Goal: Task Accomplishment & Management: Use online tool/utility

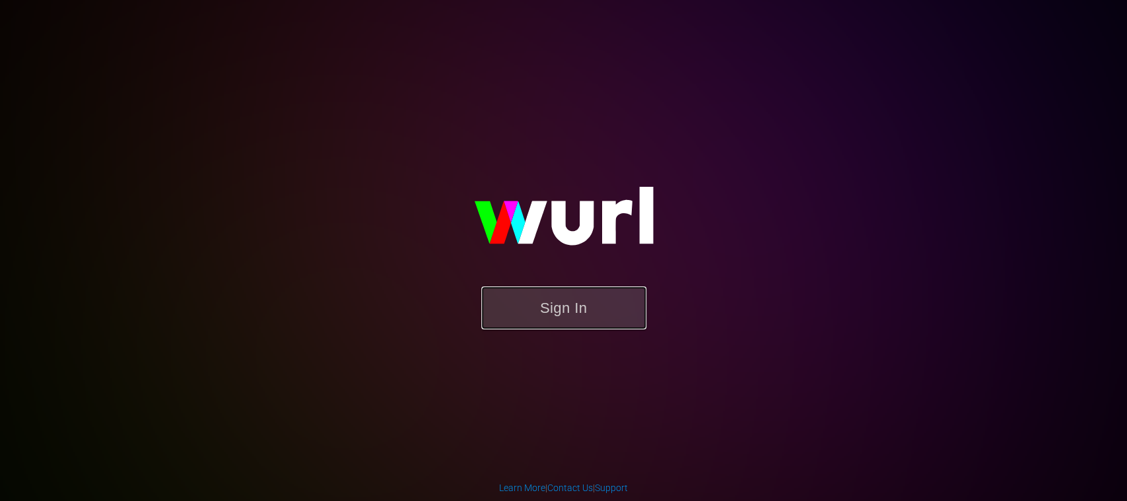
click at [561, 306] on button "Sign In" at bounding box center [563, 308] width 165 height 43
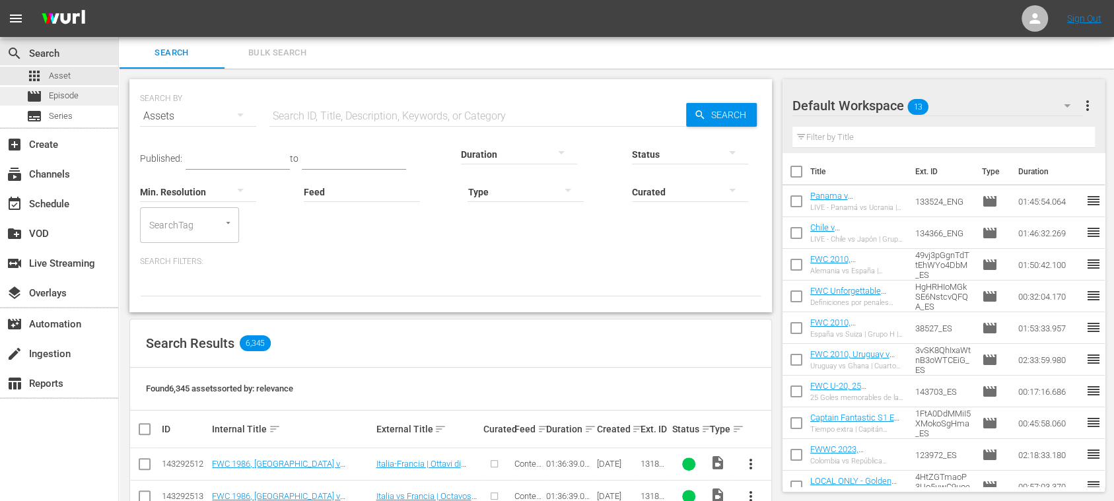
click at [67, 94] on span "Episode" at bounding box center [64, 95] width 30 height 13
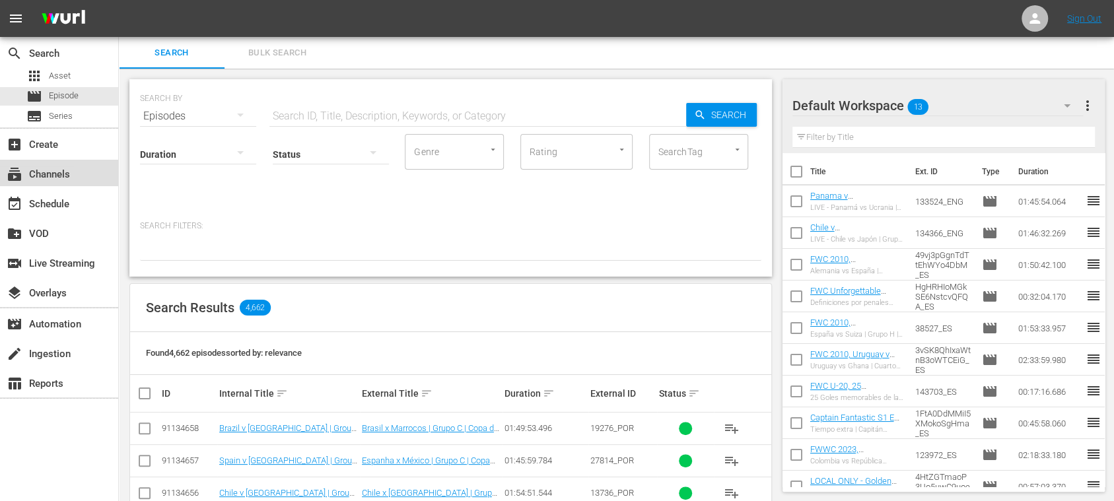
click at [70, 176] on div "subscriptions Channels" at bounding box center [37, 172] width 74 height 12
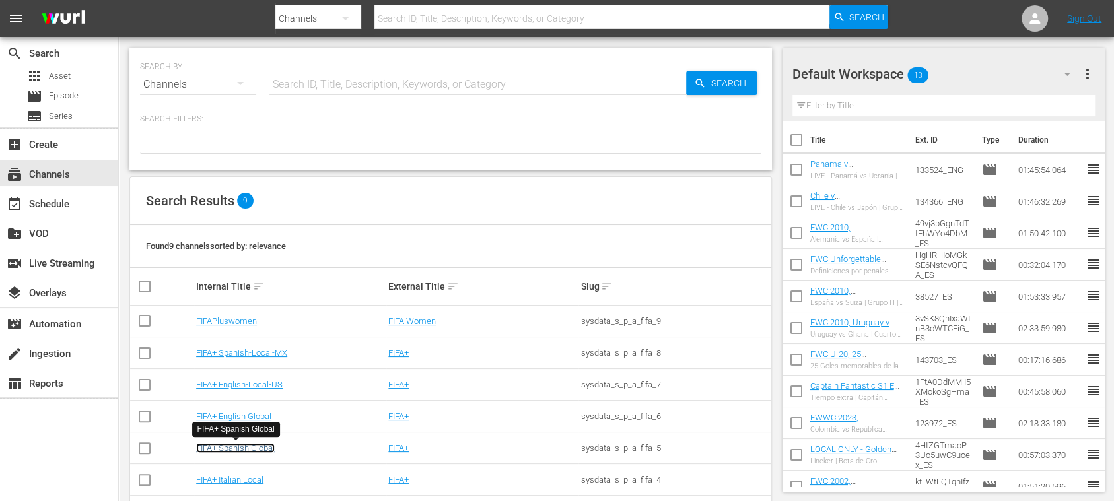
click at [265, 444] on link "FIFA+ Spanish Global" at bounding box center [235, 448] width 79 height 10
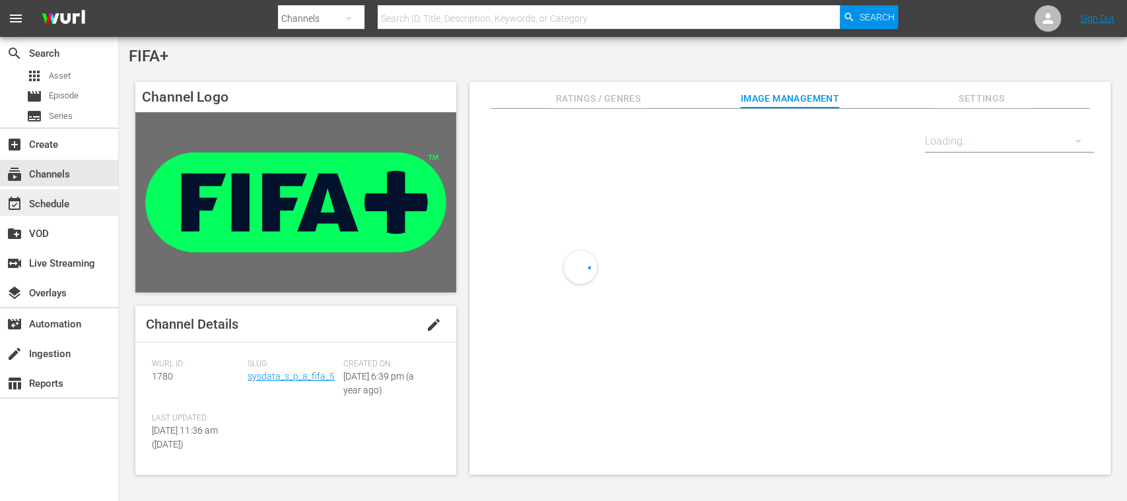
click at [56, 196] on div "event_available Schedule" at bounding box center [37, 202] width 74 height 12
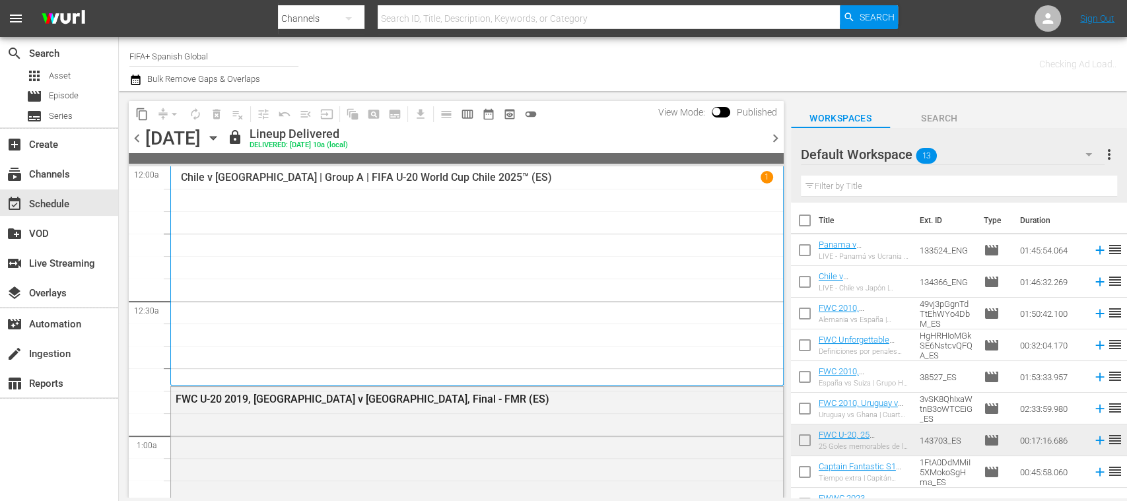
click at [773, 139] on span "chevron_right" at bounding box center [775, 138] width 17 height 17
click at [774, 137] on span "chevron_right" at bounding box center [775, 138] width 17 height 17
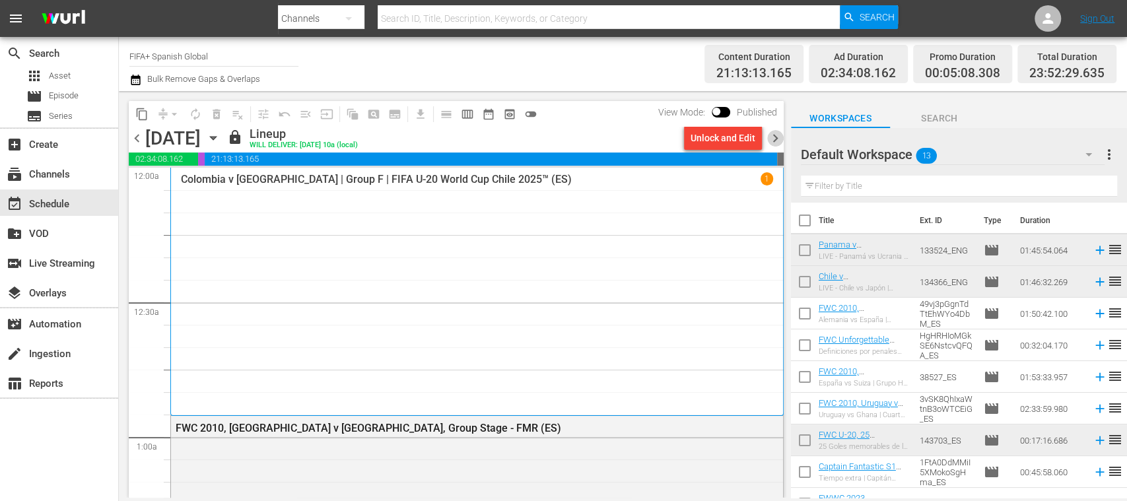
click at [774, 137] on span "chevron_right" at bounding box center [775, 138] width 17 height 17
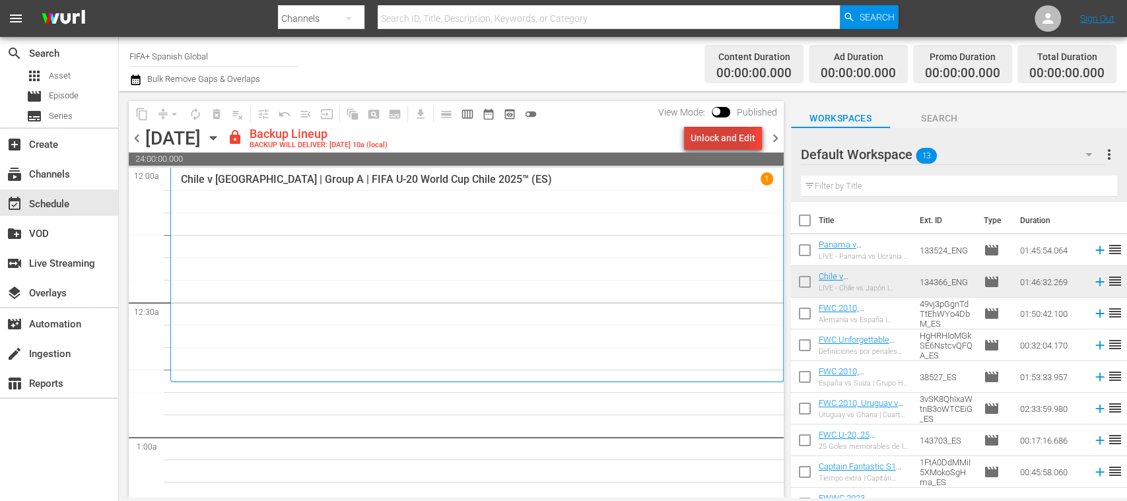
click at [705, 136] on div "Unlock and Edit" at bounding box center [723, 138] width 65 height 24
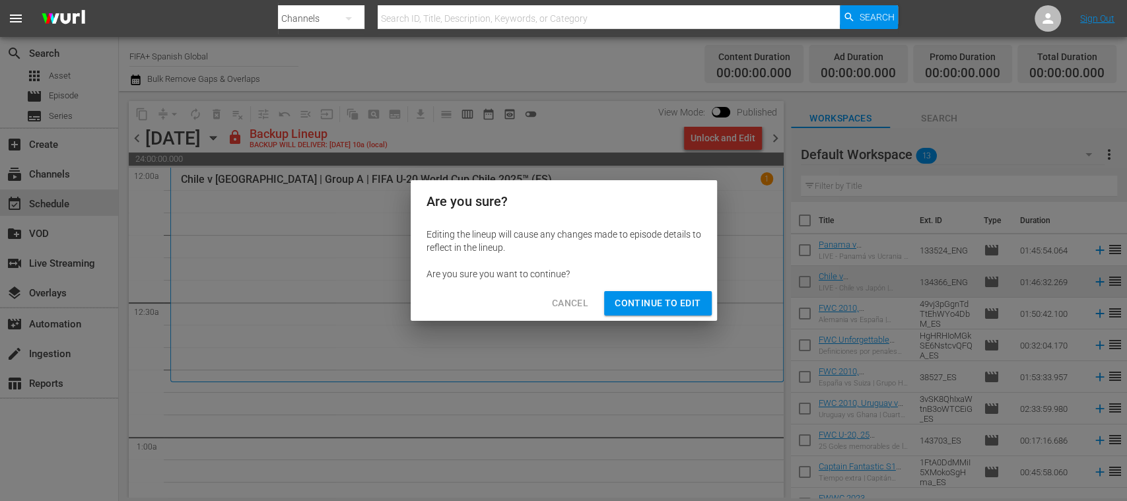
click at [680, 301] on span "Continue to Edit" at bounding box center [658, 303] width 86 height 17
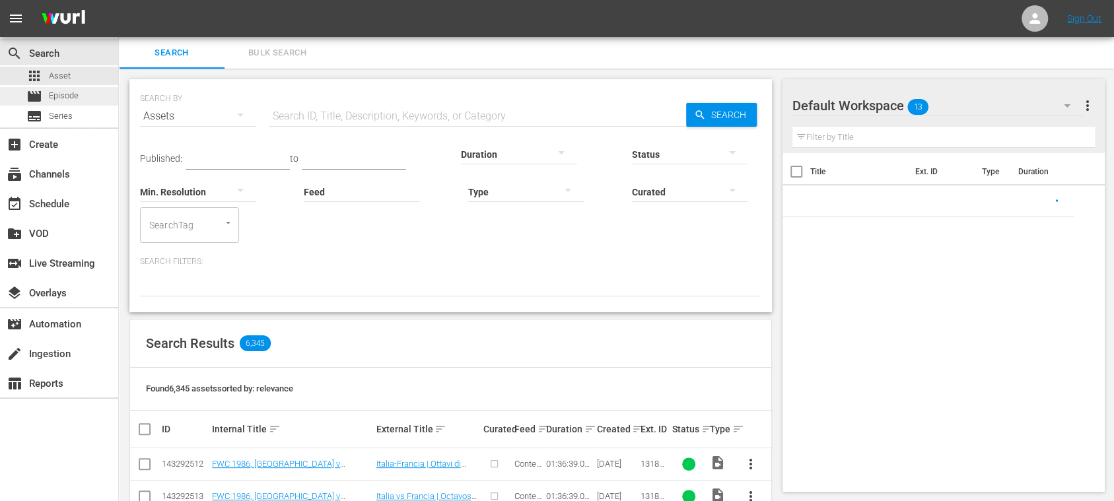
click at [69, 98] on span "Episode" at bounding box center [64, 95] width 30 height 13
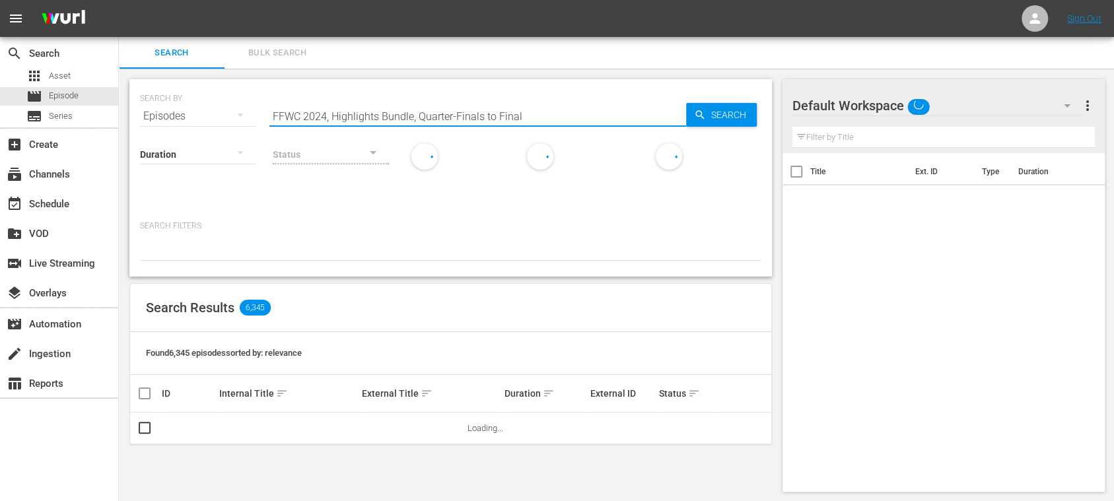
drag, startPoint x: 69, startPoint y: 98, endPoint x: 368, endPoint y: 118, distance: 299.8
click at [368, 118] on input "FFWC 2024, Highlights Bundle, Quarter-Finals to Final" at bounding box center [477, 116] width 417 height 32
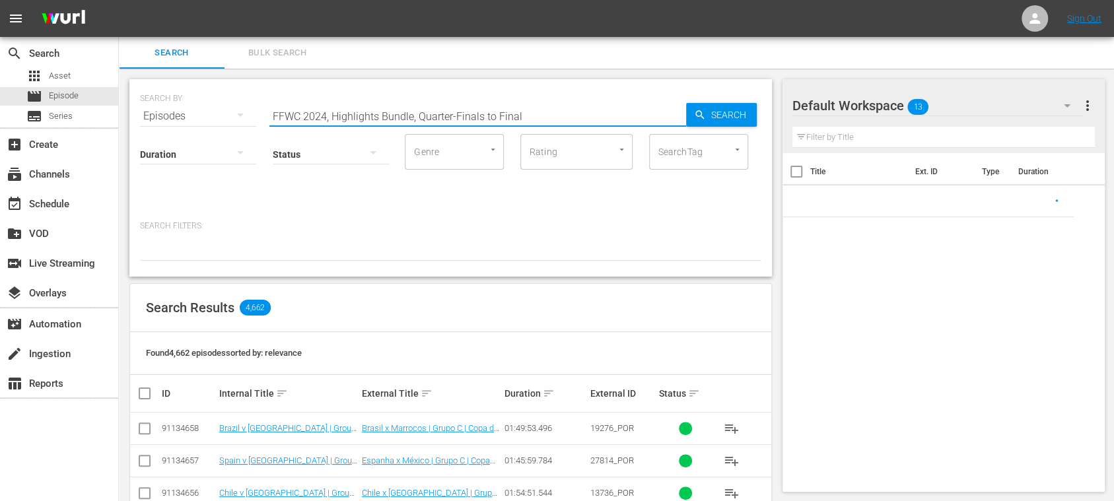
type input "FFWC 2024, HighlighFFWC 2024, Highlights Bundle, Quarter-Finals to Finalts Bund…"
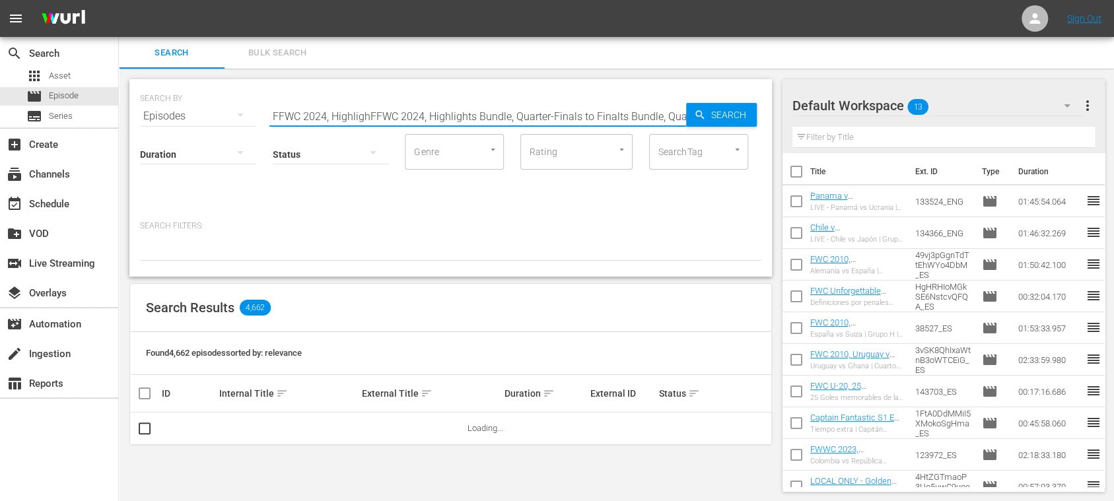
scroll to position [0, 79]
drag, startPoint x: 273, startPoint y: 114, endPoint x: 1127, endPoint y: 142, distance: 853.6
click at [1114, 142] on html "menu Sign Out search Search apps Asset movie Episode subtitles Series add_box C…" at bounding box center [557, 250] width 1114 height 501
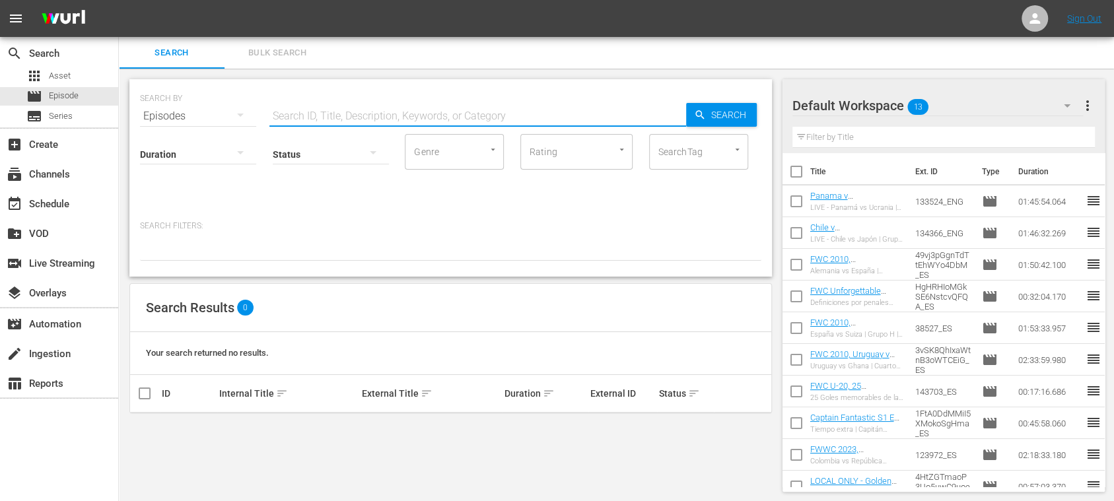
scroll to position [0, 0]
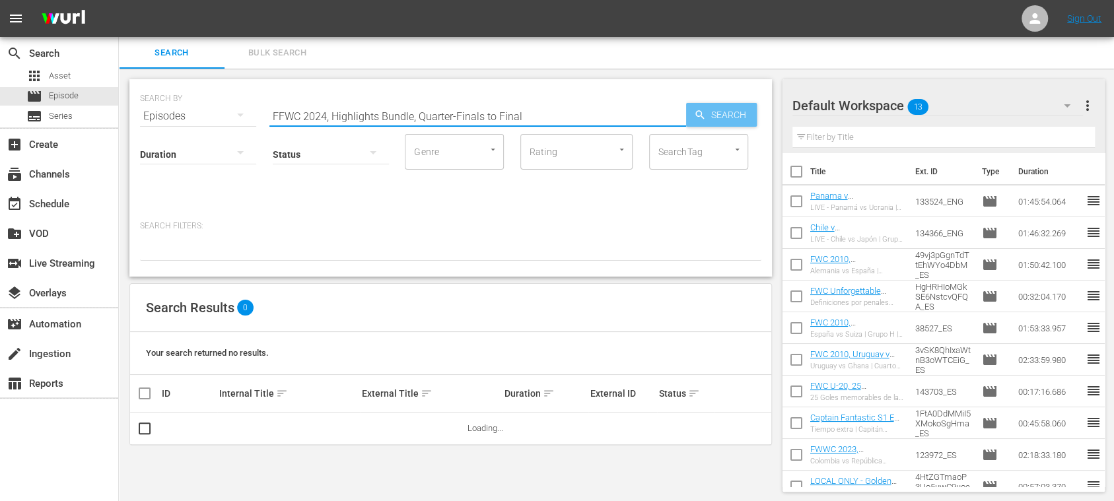
type input "FFWC 2024, Highlights Bundle, Quarter-Finals to Final"
click at [720, 120] on span "Search" at bounding box center [731, 115] width 51 height 24
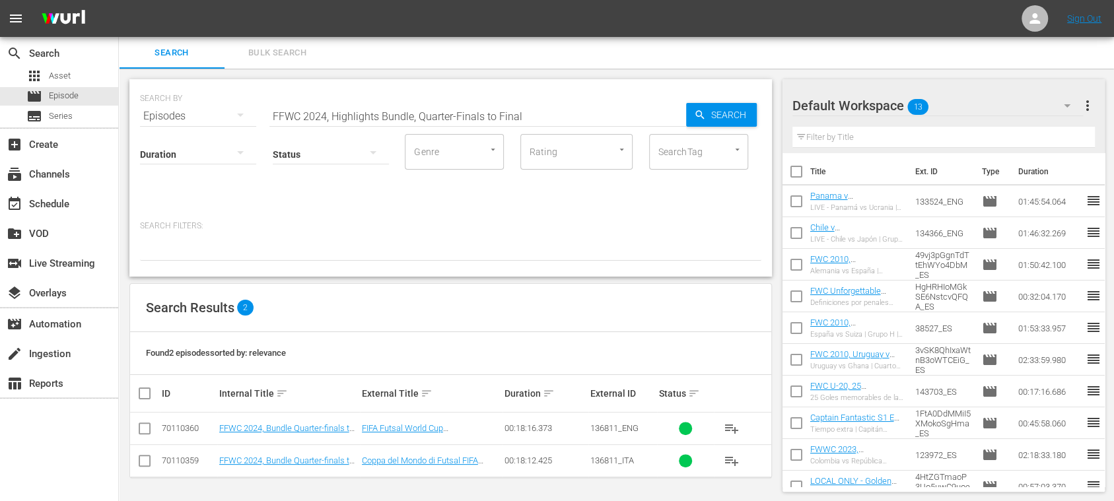
click at [298, 52] on span "Bulk Search" at bounding box center [277, 53] width 90 height 15
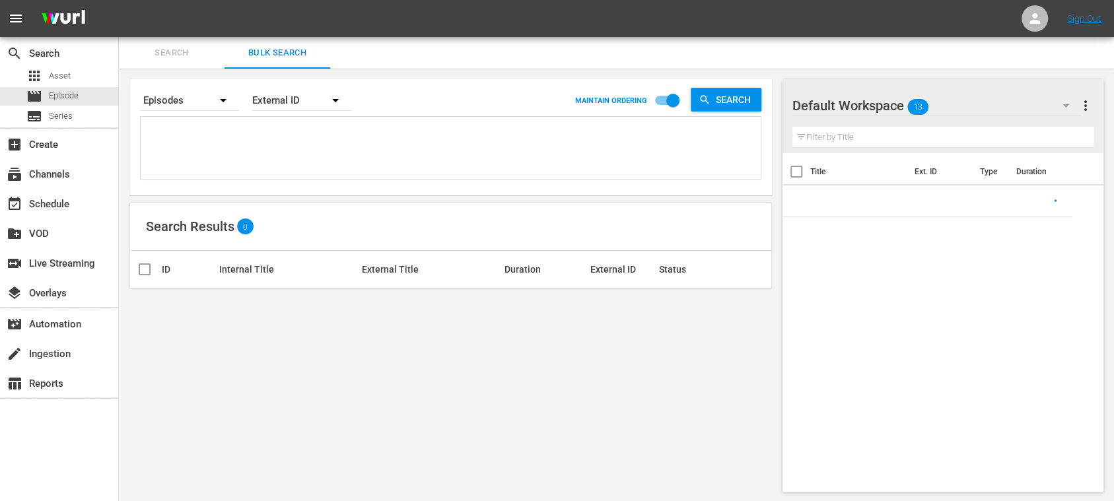
click at [206, 135] on textarea at bounding box center [452, 150] width 617 height 60
paste textarea "3vSK8QhIxaWtnB3oWTCEiG_ES 73450_ES 24449_ES 136811_ES 2537_ES 130587_ES 26230_E…"
type textarea "3vSK8QhIxaWtnB3oWTCEiG_ES 73450_ES 24449_ES 136811_ES 2537_ES 130587_ES 26230_E…"
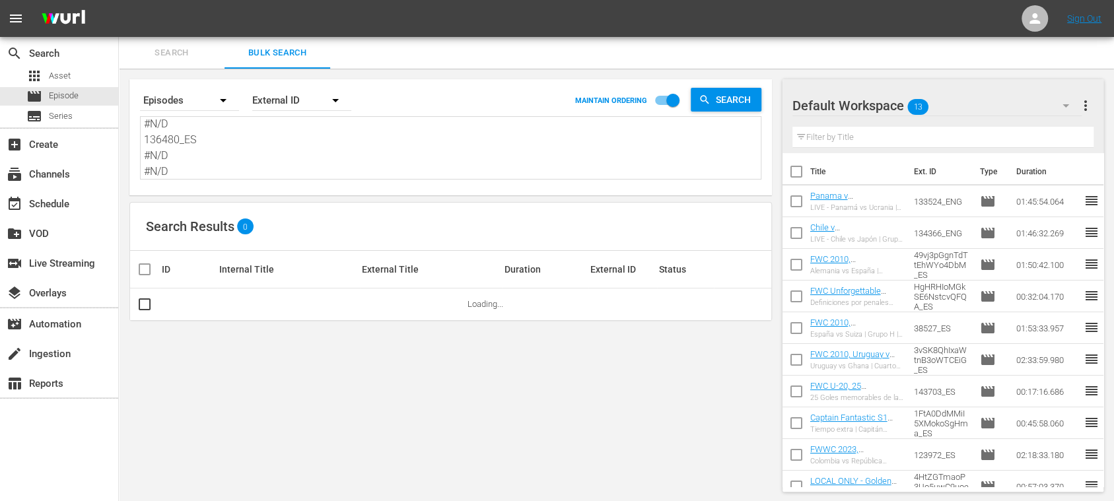
type textarea "3vSK8QhIxaWtnB3oWTCEiG_ES 73450_ES 24449_ES 136811_ES 2537_ES 130587_ES 26230_E…"
click at [1086, 104] on span "more_vert" at bounding box center [1086, 106] width 16 height 16
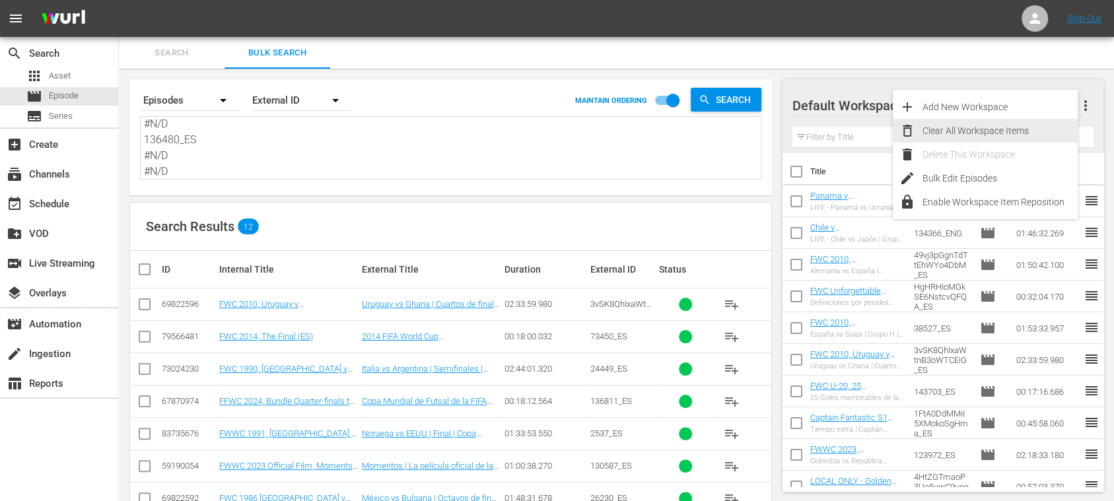
click at [1042, 132] on div "Clear All Workspace Items" at bounding box center [999, 131] width 155 height 24
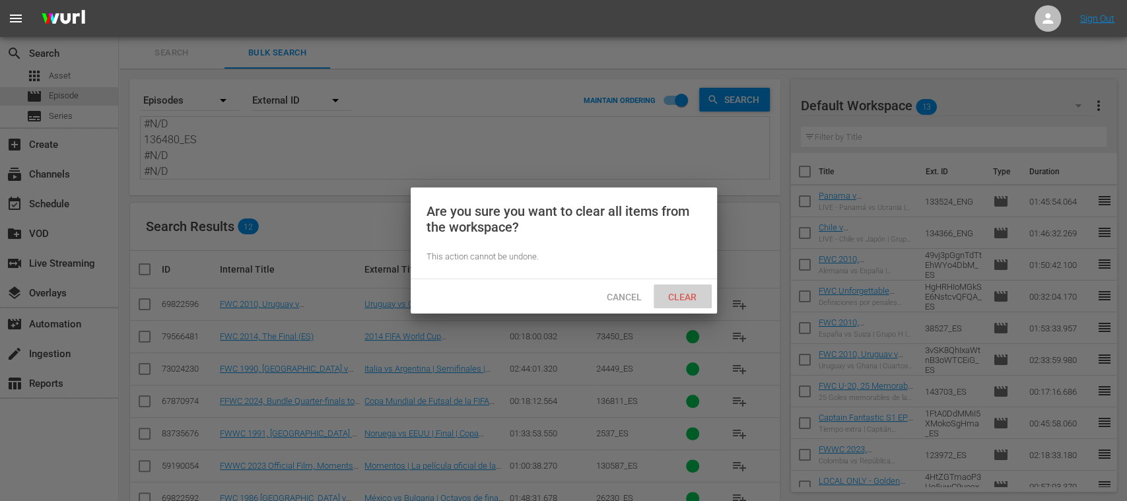
click at [691, 294] on span "Clear" at bounding box center [683, 297] width 50 height 11
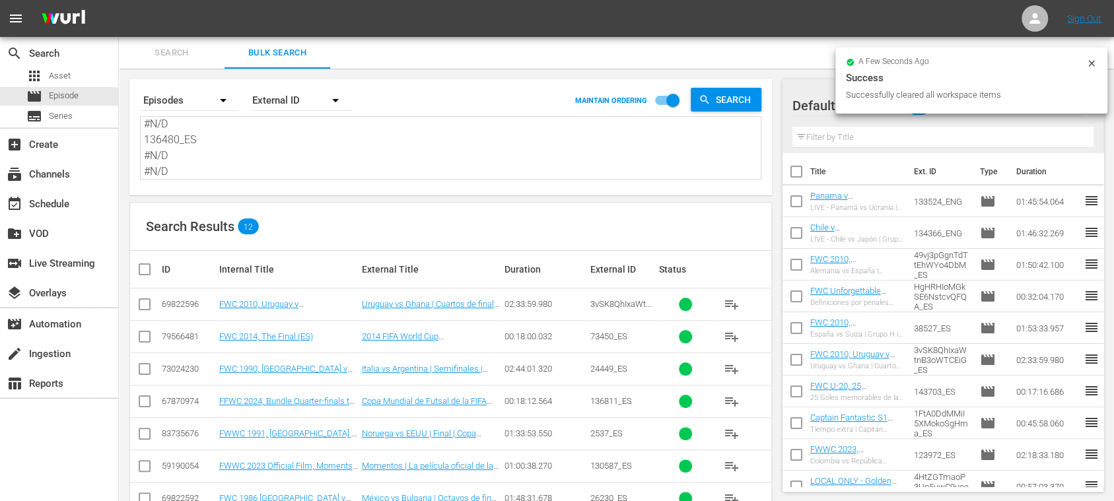
click at [145, 269] on input "checkbox" at bounding box center [150, 269] width 26 height 16
checkbox input "true"
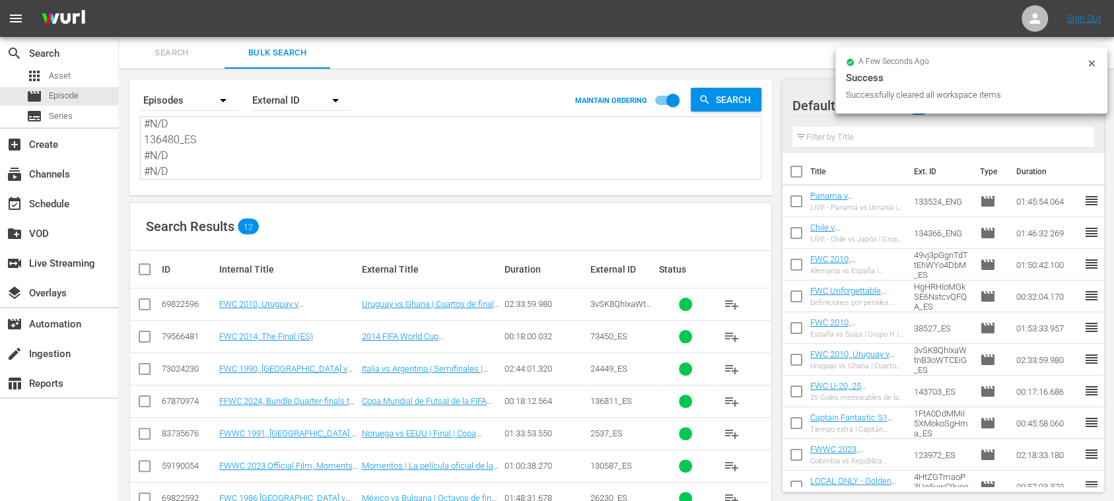
checkbox input "true"
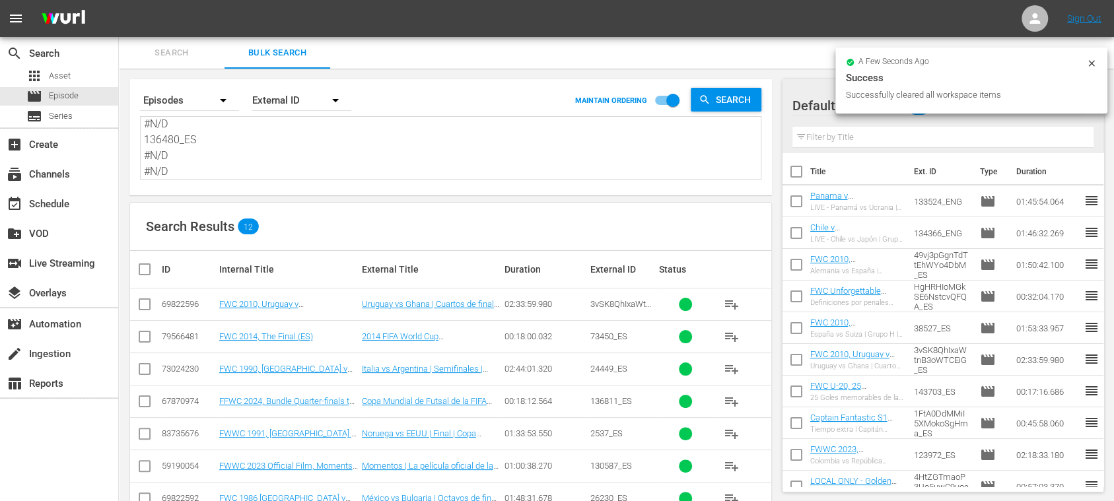
checkbox input "true"
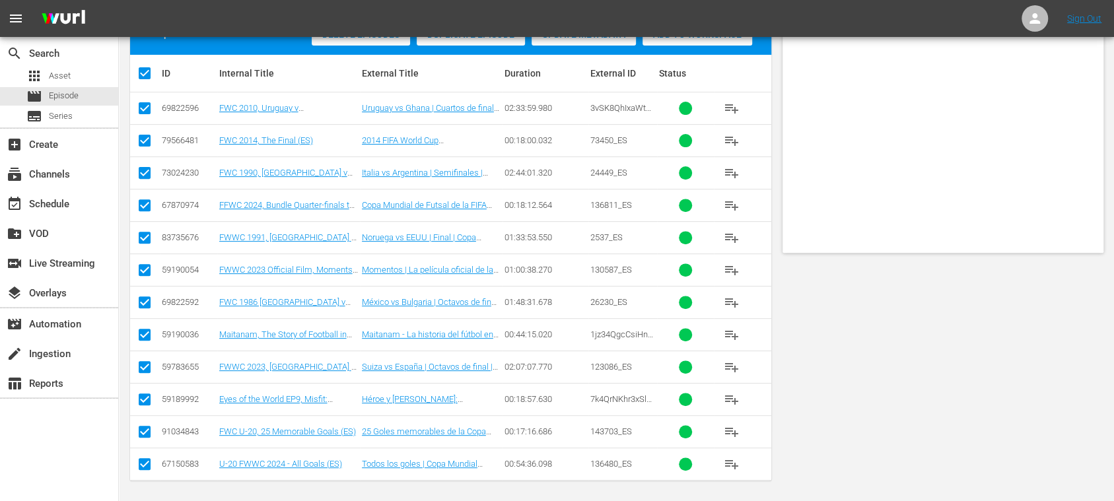
scroll to position [0, 0]
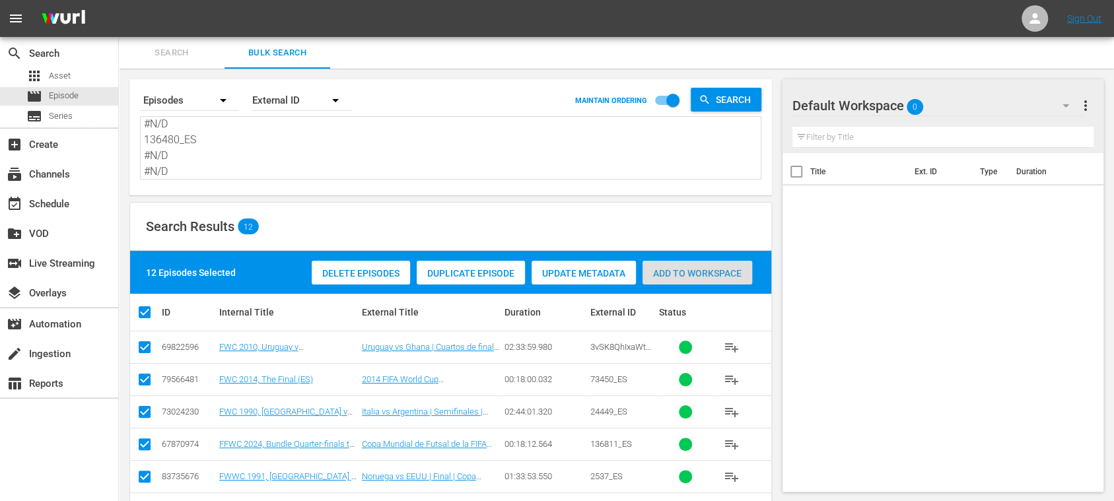
click at [710, 268] on span "Add to Workspace" at bounding box center [697, 273] width 110 height 11
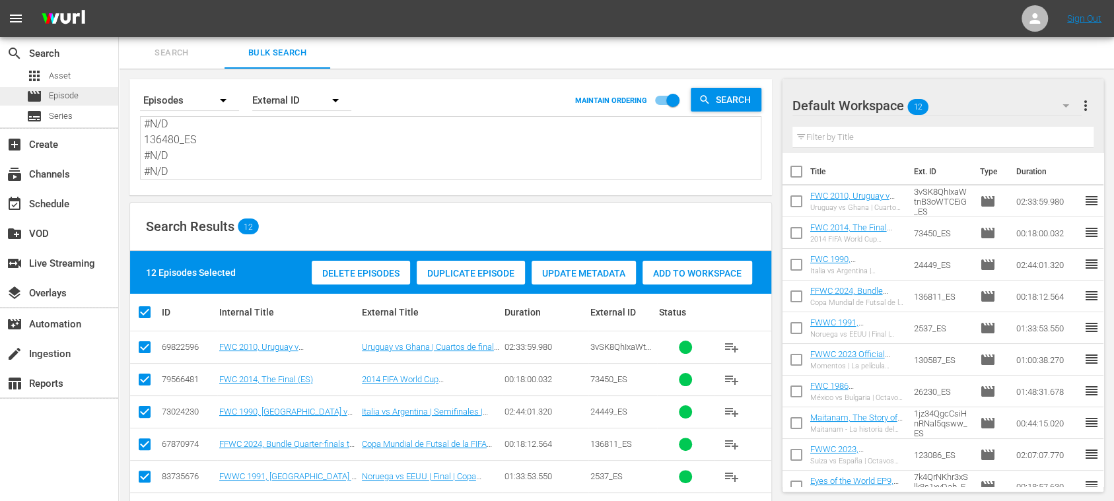
click at [70, 92] on span "Episode" at bounding box center [64, 95] width 30 height 13
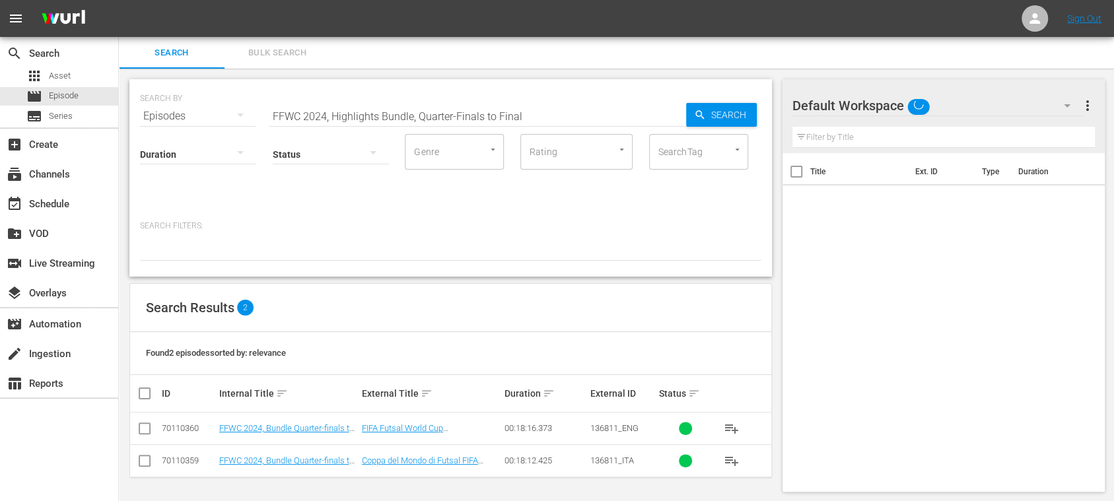
click at [169, 48] on span "Search" at bounding box center [172, 53] width 90 height 15
drag, startPoint x: 567, startPoint y: 112, endPoint x: 179, endPoint y: 110, distance: 387.6
click at [178, 110] on div "SEARCH BY Search By Episodes Search ID, Title, Description, Keywords, or Catego…" at bounding box center [450, 109] width 621 height 48
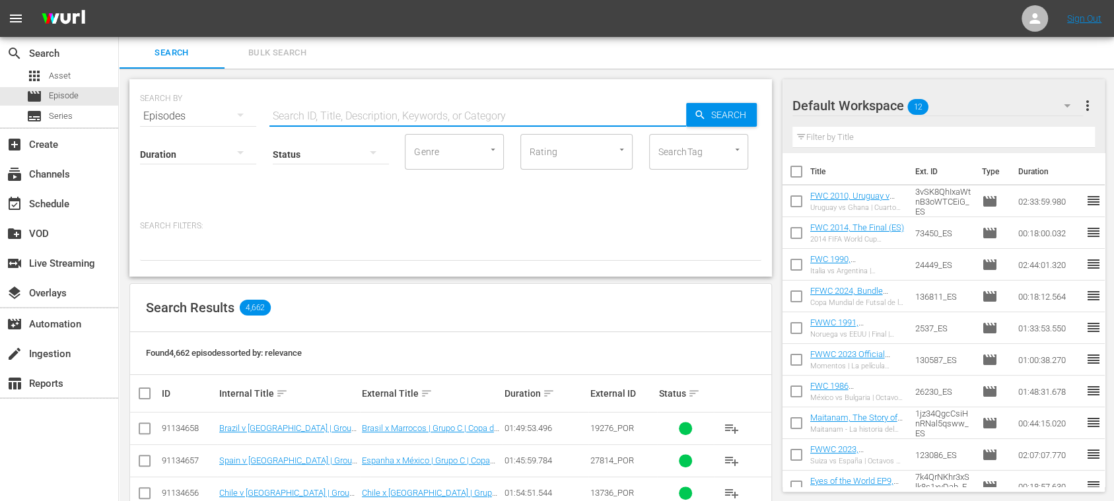
click at [316, 112] on input "text" at bounding box center [477, 116] width 417 height 32
paste input "Spain vs [GEOGRAPHIC_DATA]"
click at [308, 116] on input "Spain vs [GEOGRAPHIC_DATA]" at bounding box center [477, 116] width 417 height 32
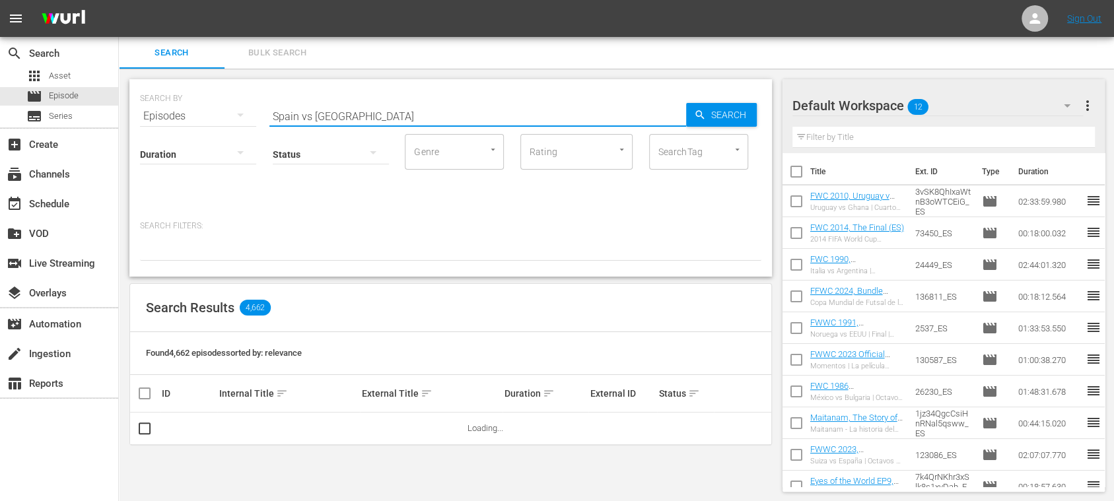
click at [312, 116] on input "Spain vs [GEOGRAPHIC_DATA]" at bounding box center [477, 116] width 417 height 32
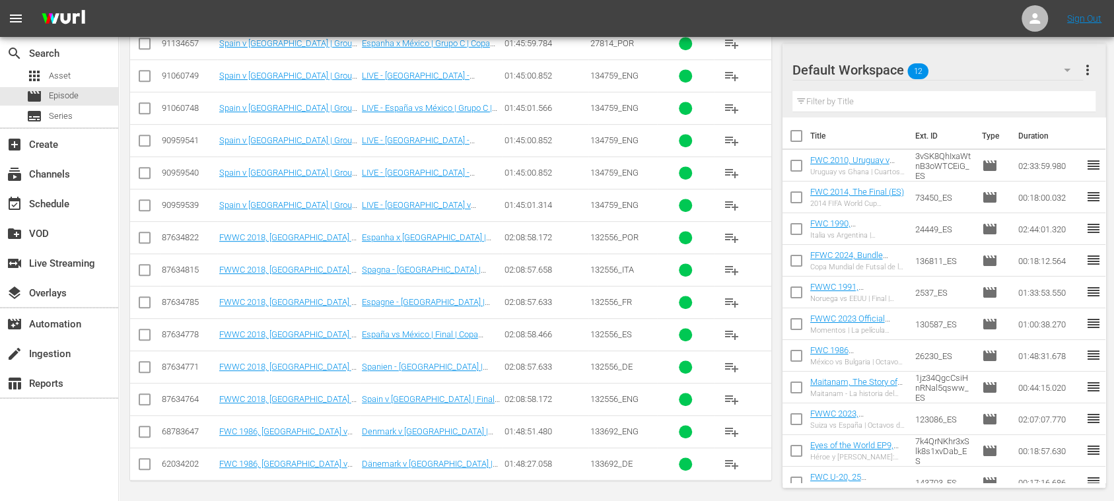
scroll to position [151, 0]
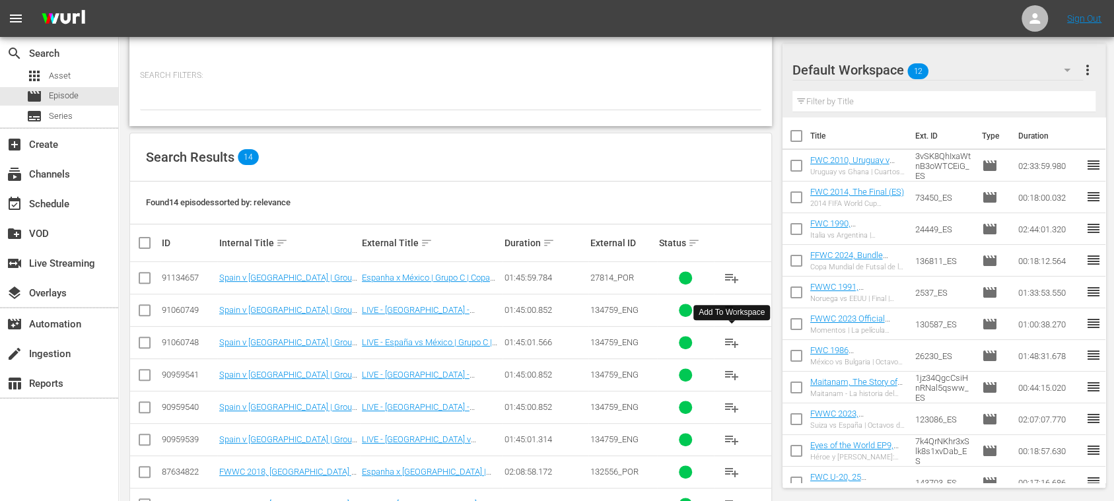
click at [732, 342] on span "playlist_add" at bounding box center [732, 343] width 16 height 16
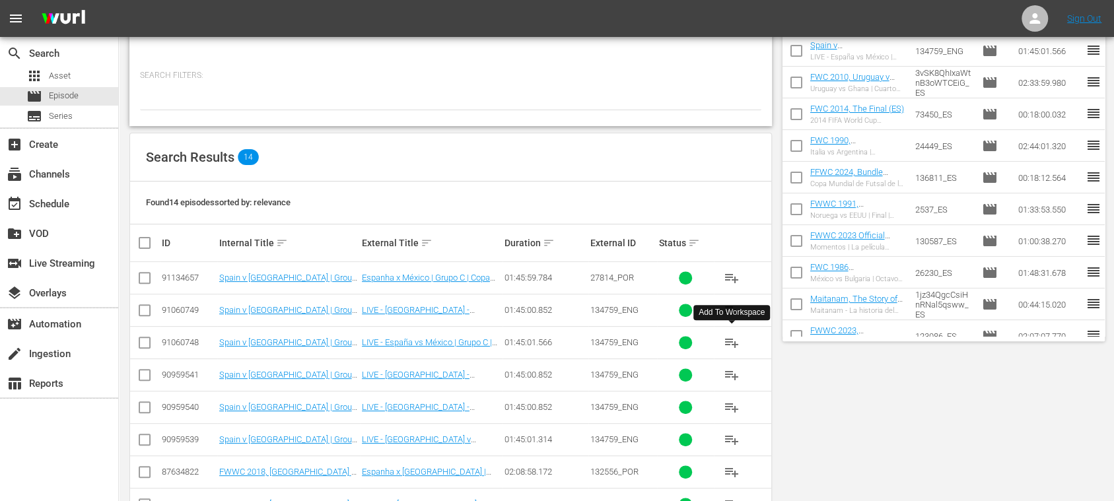
scroll to position [0, 0]
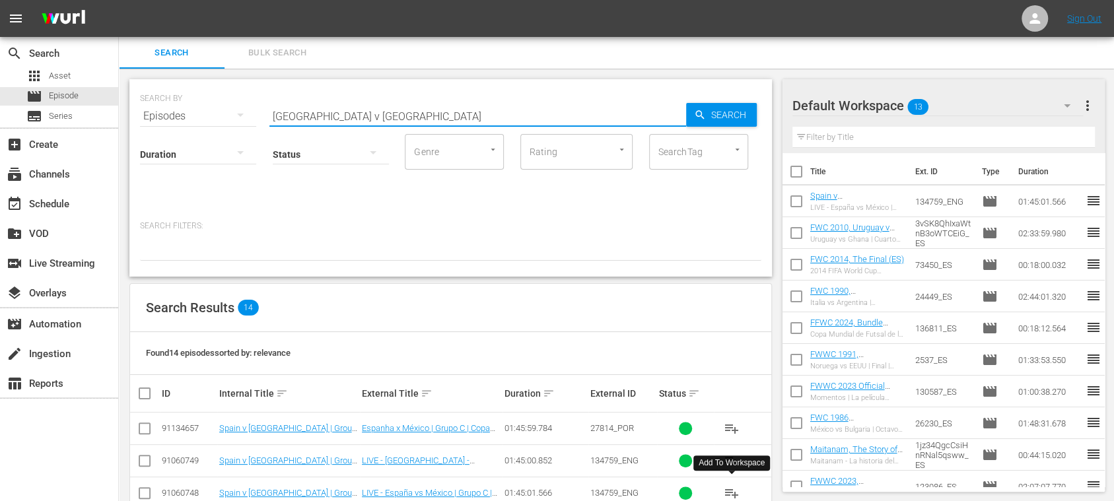
drag, startPoint x: 351, startPoint y: 113, endPoint x: 150, endPoint y: 107, distance: 201.5
click at [150, 107] on div "SEARCH BY Search By Episodes Search ID, Title, Description, Keywords, or Catego…" at bounding box center [450, 109] width 621 height 48
paste input "Brazil vs Moroc"
click at [309, 114] on input "Brazil vs [GEOGRAPHIC_DATA]" at bounding box center [477, 116] width 417 height 32
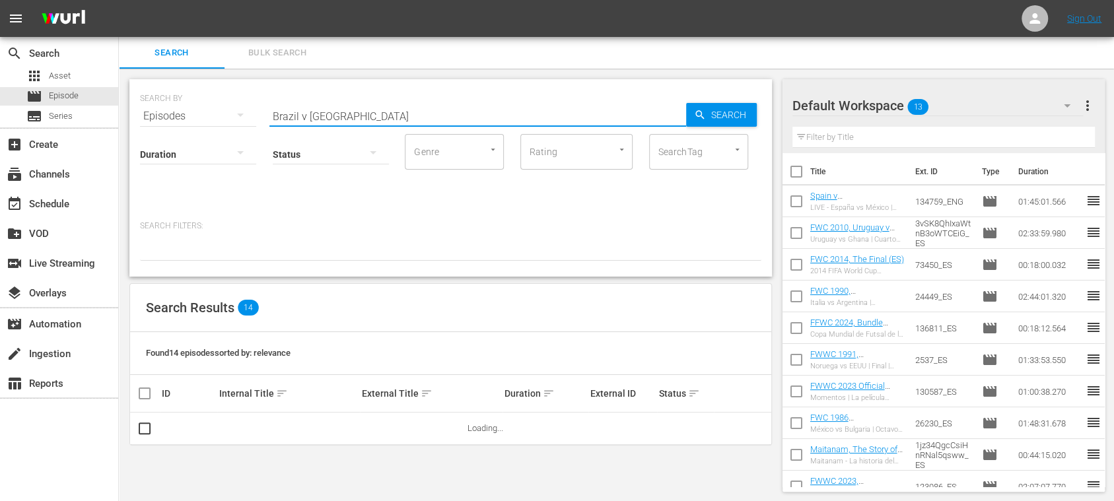
type input "Brazil v [GEOGRAPHIC_DATA]"
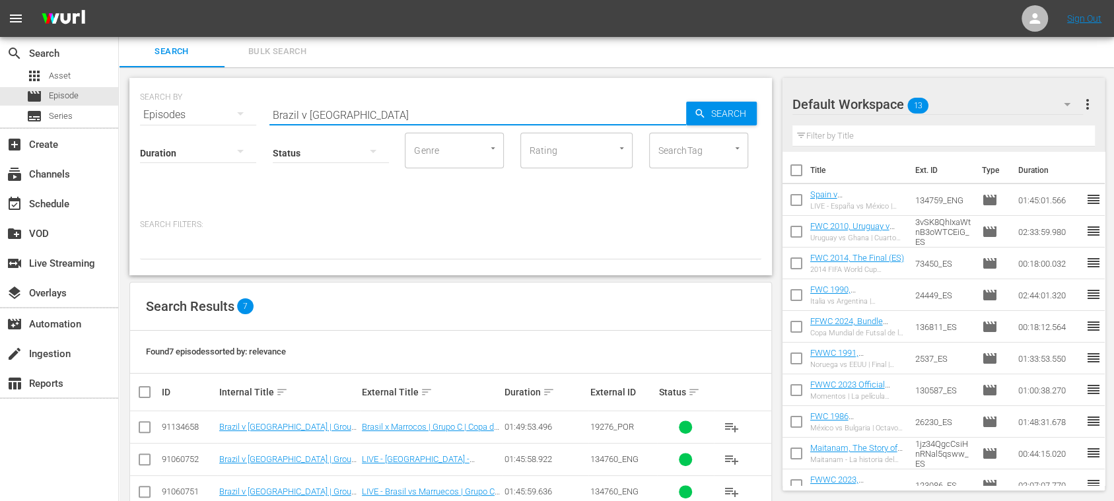
scroll to position [160, 0]
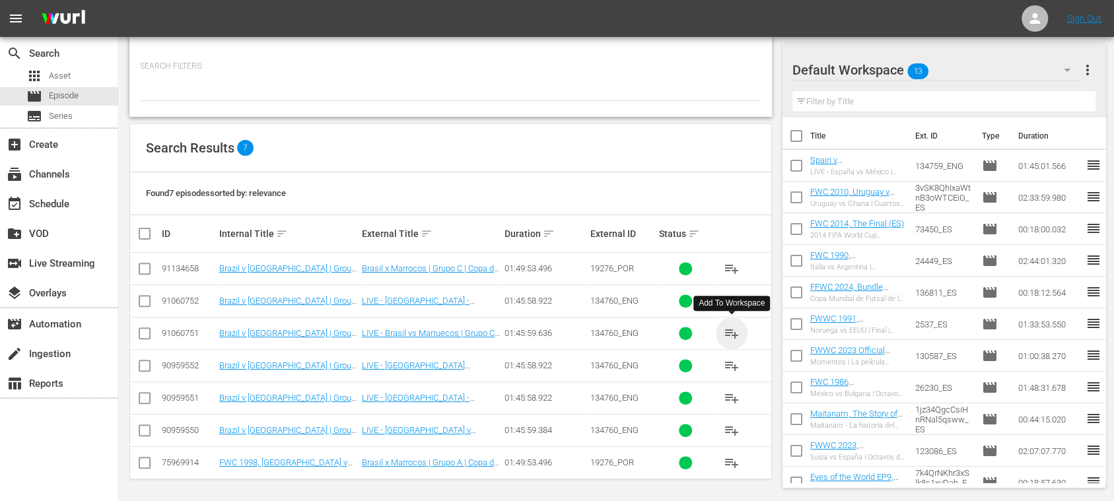
click at [732, 330] on span "playlist_add" at bounding box center [732, 334] width 16 height 16
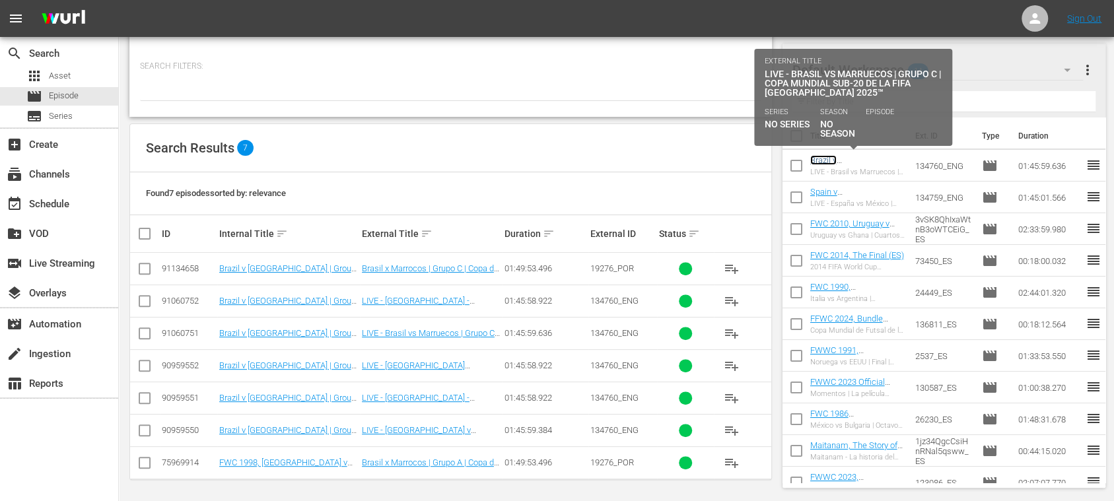
click at [857, 159] on link "Brazil v [GEOGRAPHIC_DATA] | Group C | FIFA U-20 World Cup Chile 2025™ (ES)" at bounding box center [852, 180] width 85 height 50
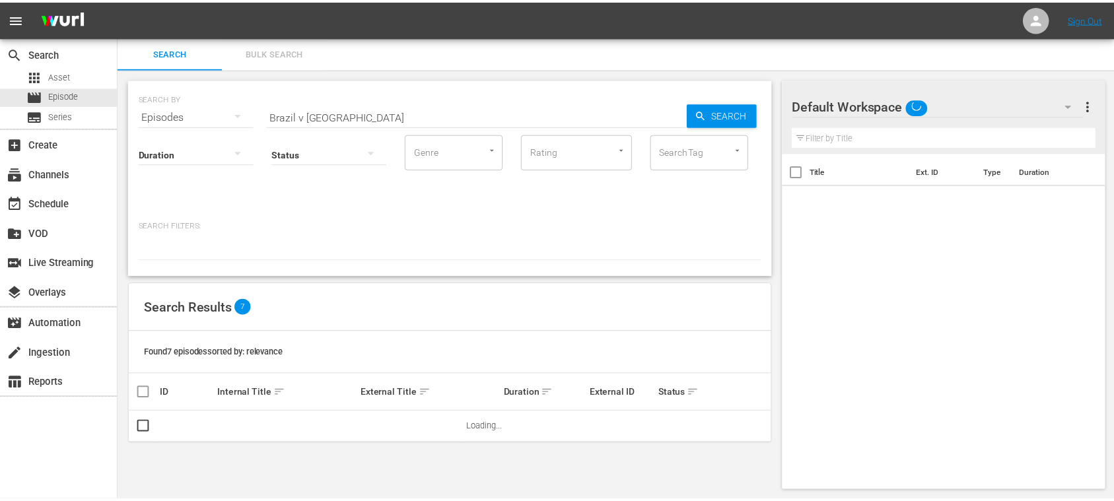
scroll to position [1, 0]
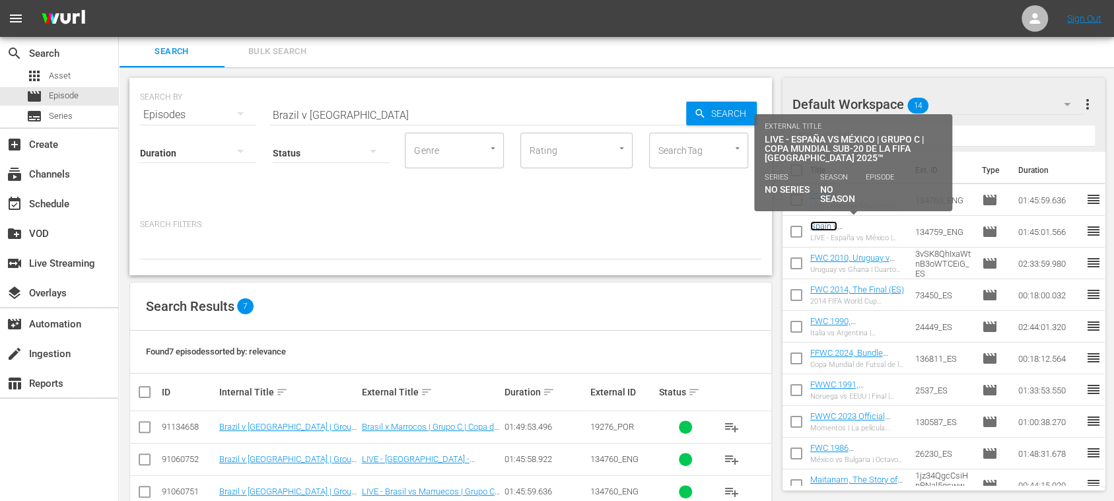
click at [843, 225] on link "Spain v [GEOGRAPHIC_DATA] | Group C | FIFA U-20 World Cup Chile 2025™ (ES)" at bounding box center [852, 246] width 85 height 50
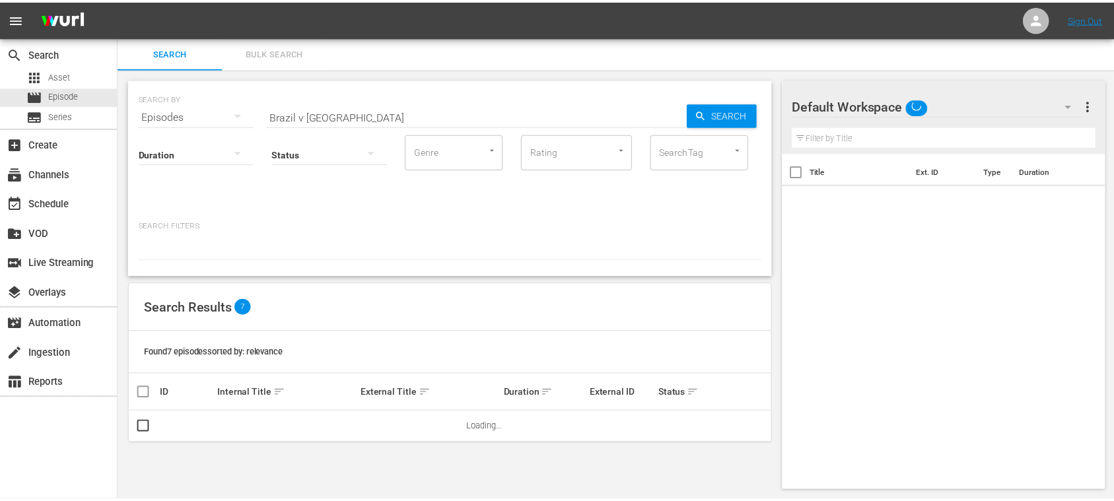
scroll to position [1, 0]
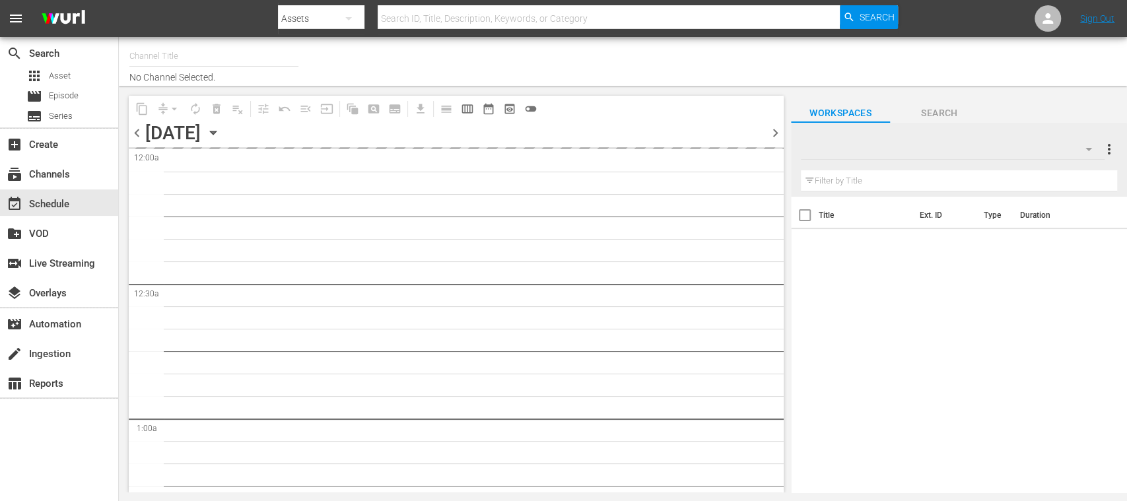
type input "FIFA+ Spanish Global (1780)"
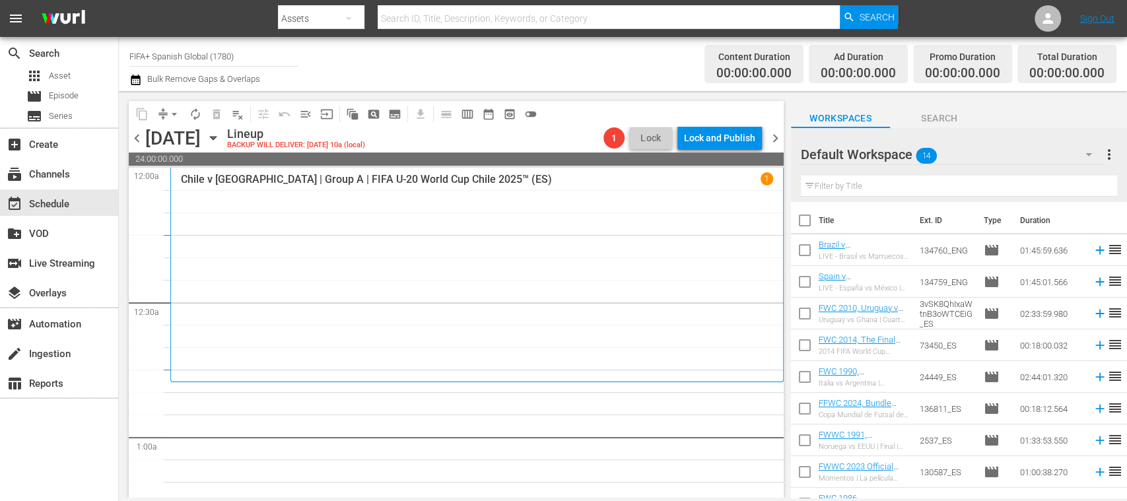
click at [805, 223] on input "checkbox" at bounding box center [805, 223] width 28 height 28
checkbox input "true"
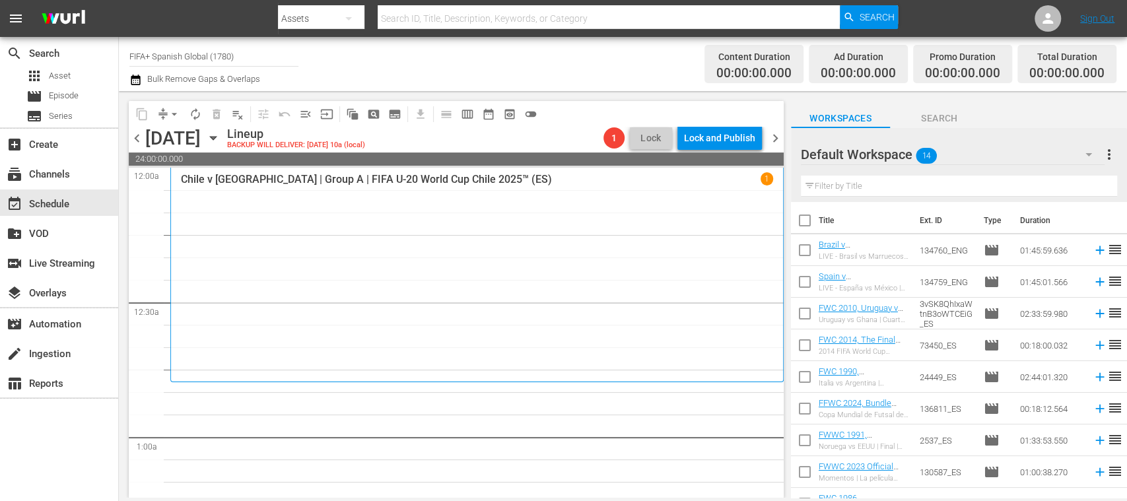
checkbox input "true"
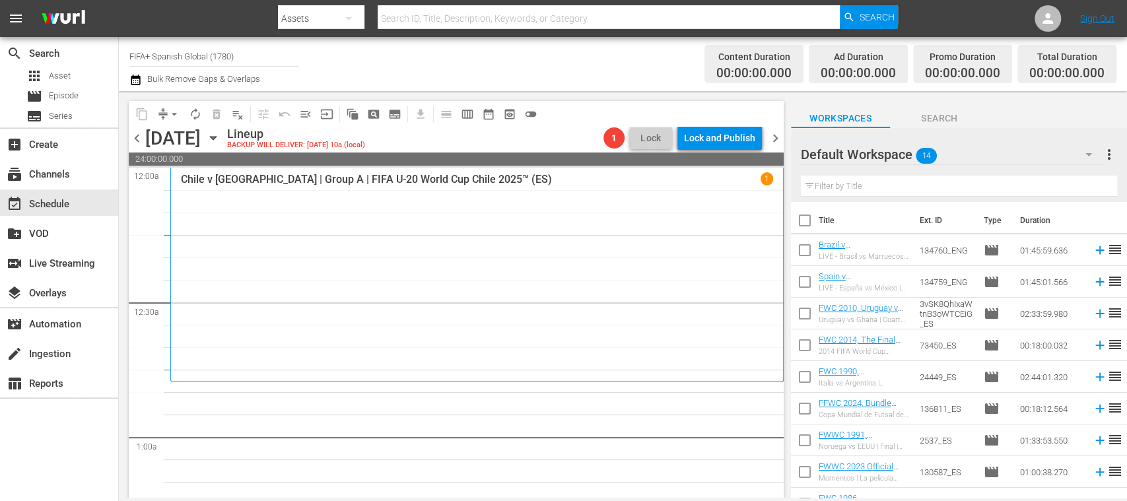
checkbox input "true"
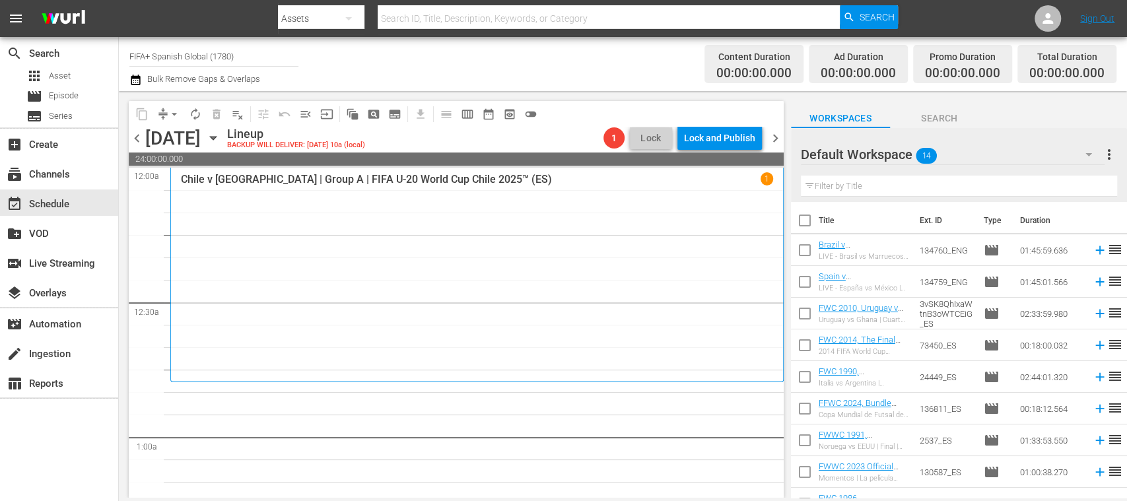
checkbox input "true"
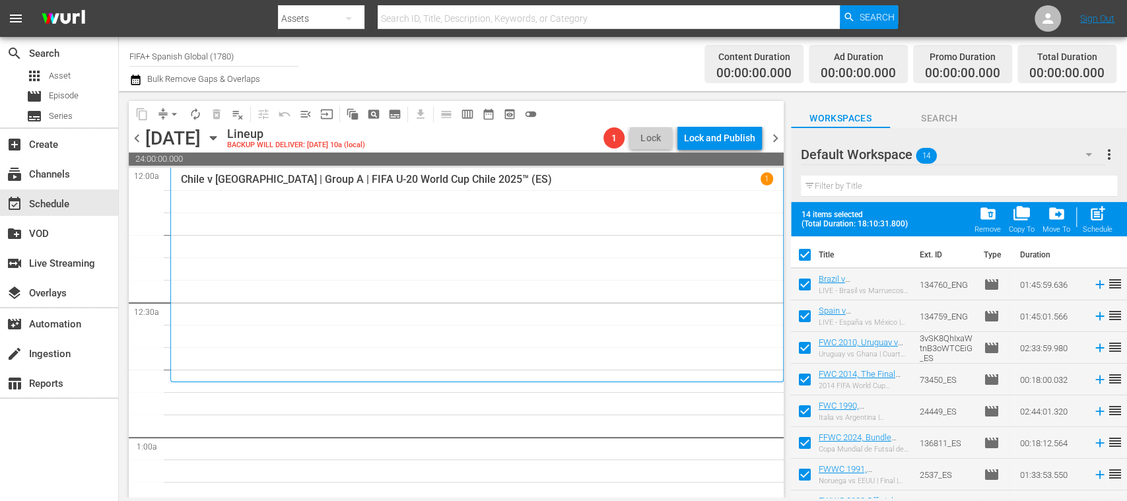
click at [805, 289] on input "checkbox" at bounding box center [805, 287] width 28 height 28
checkbox input "false"
click at [805, 312] on input "checkbox" at bounding box center [805, 319] width 28 height 28
checkbox input "false"
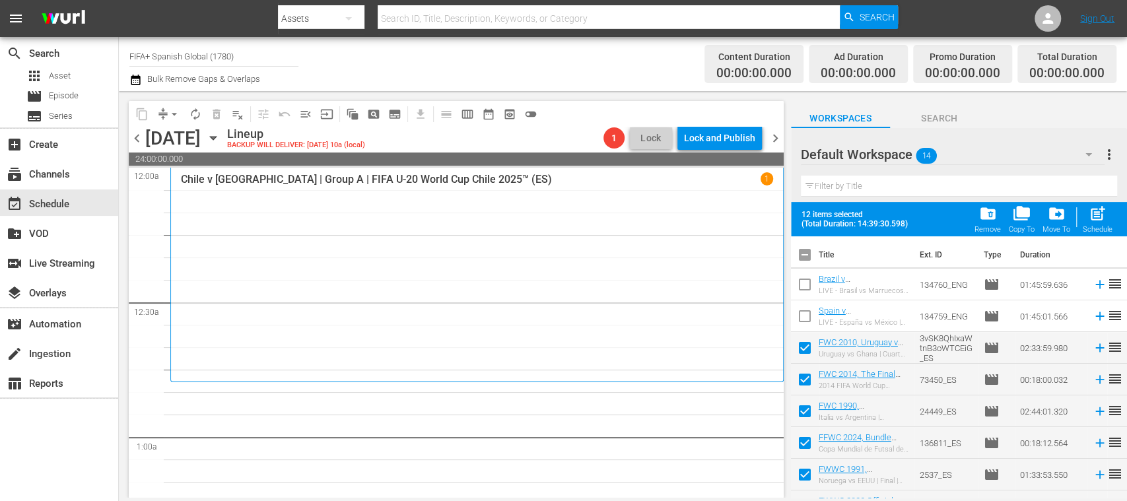
scroll to position [213, 0]
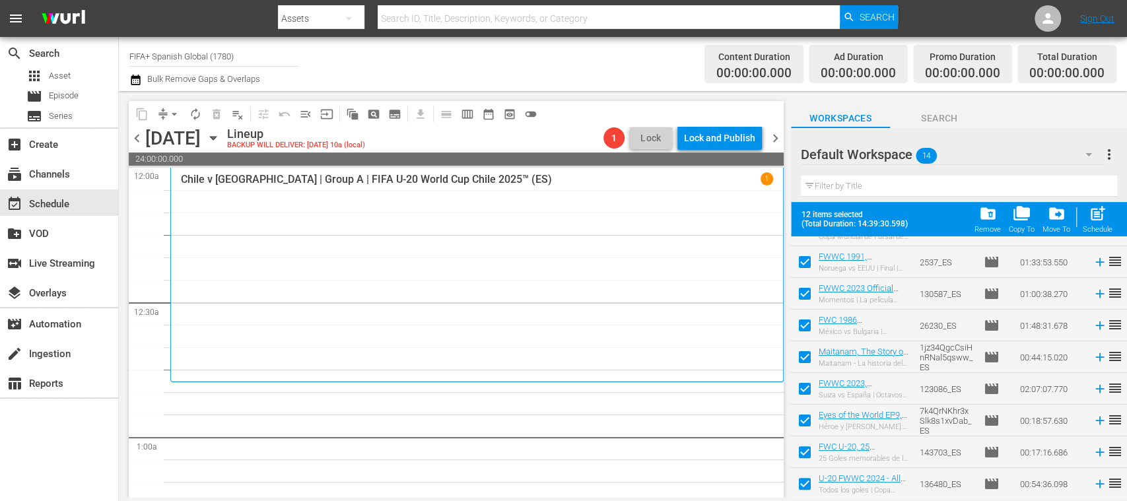
click at [1103, 219] on span "post_add" at bounding box center [1098, 214] width 18 height 18
checkbox input "false"
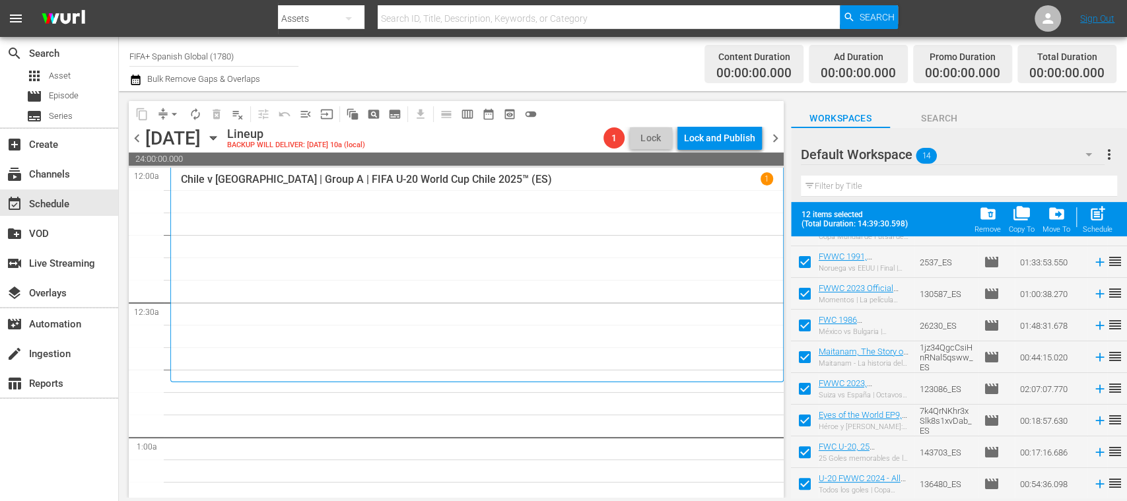
checkbox input "false"
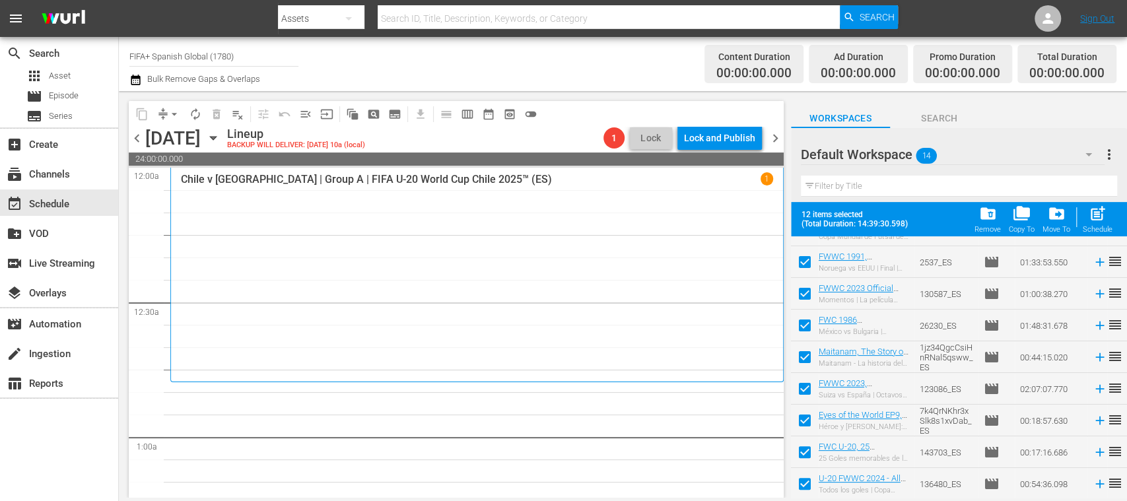
checkbox input "false"
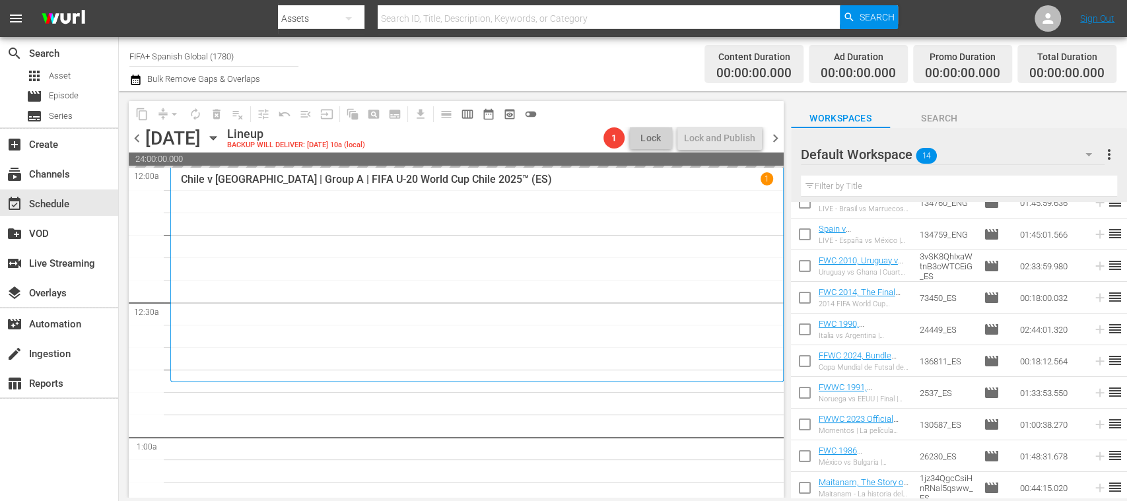
scroll to position [0, 0]
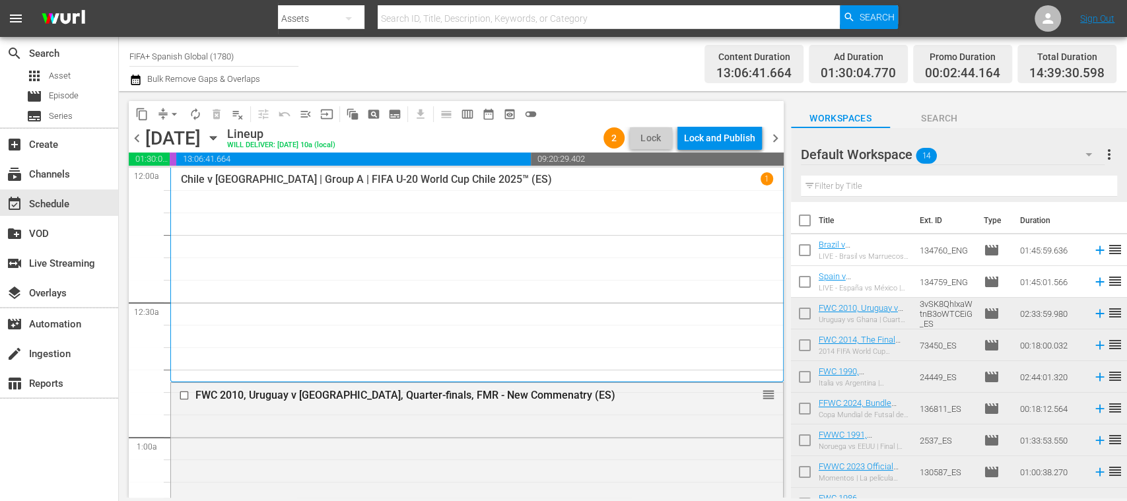
click at [804, 311] on input "checkbox" at bounding box center [805, 316] width 28 height 28
checkbox input "true"
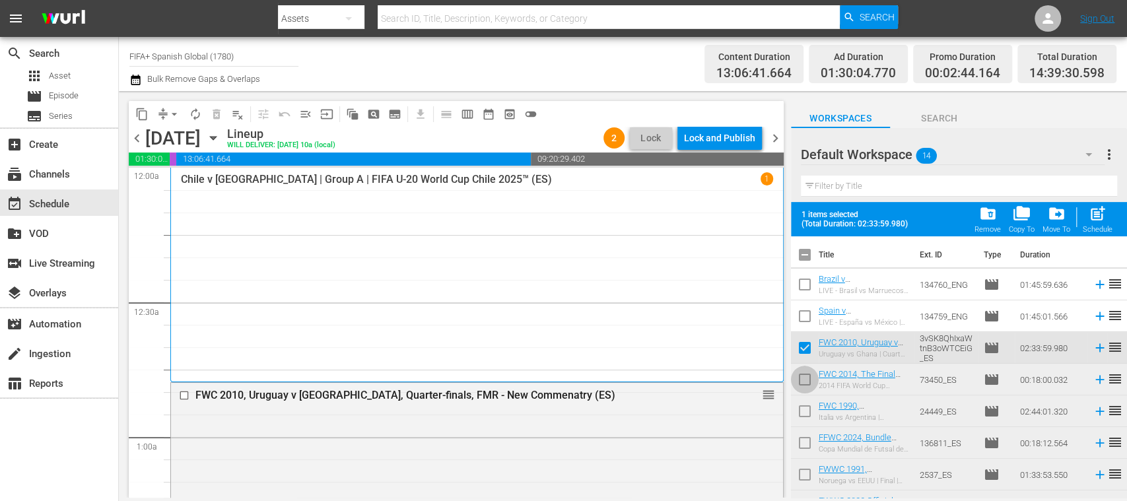
click at [802, 377] on input "checkbox" at bounding box center [805, 382] width 28 height 28
checkbox input "true"
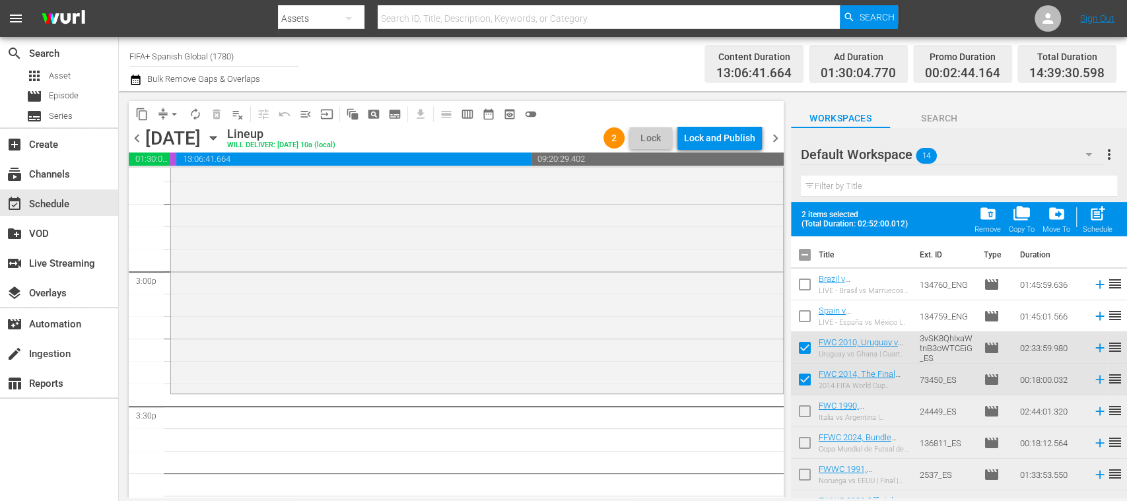
scroll to position [3957, 0]
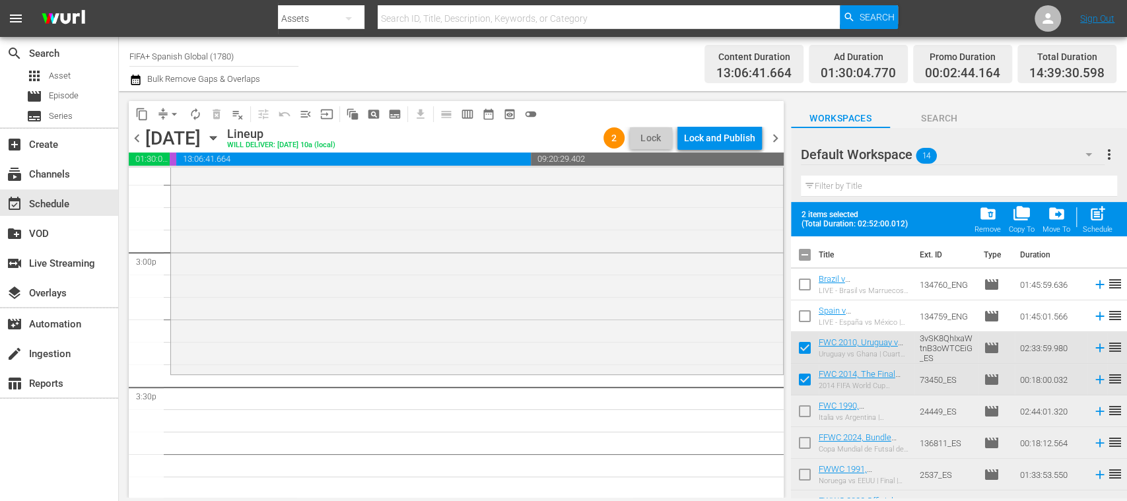
click at [807, 407] on input "checkbox" at bounding box center [805, 414] width 28 height 28
checkbox input "false"
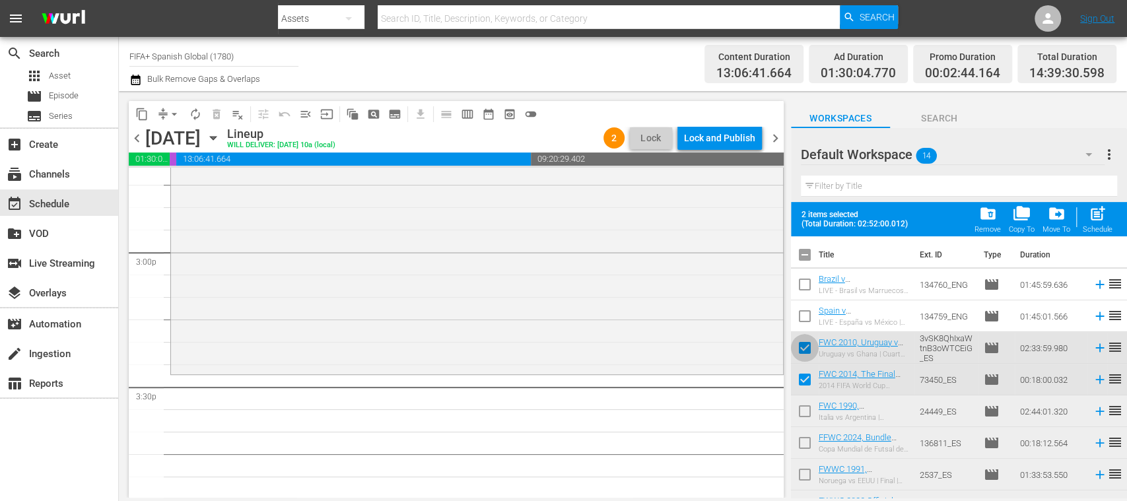
click at [808, 347] on input "checkbox" at bounding box center [805, 351] width 28 height 28
checkbox input "false"
click at [804, 405] on input "checkbox" at bounding box center [805, 414] width 28 height 28
checkbox input "true"
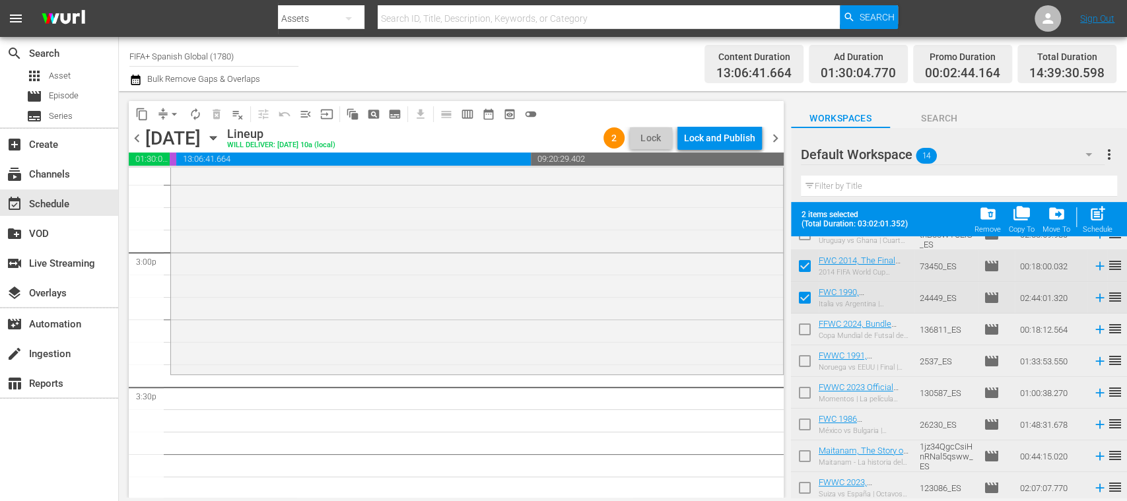
scroll to position [115, 0]
click at [804, 394] on input "checkbox" at bounding box center [805, 394] width 28 height 28
checkbox input "true"
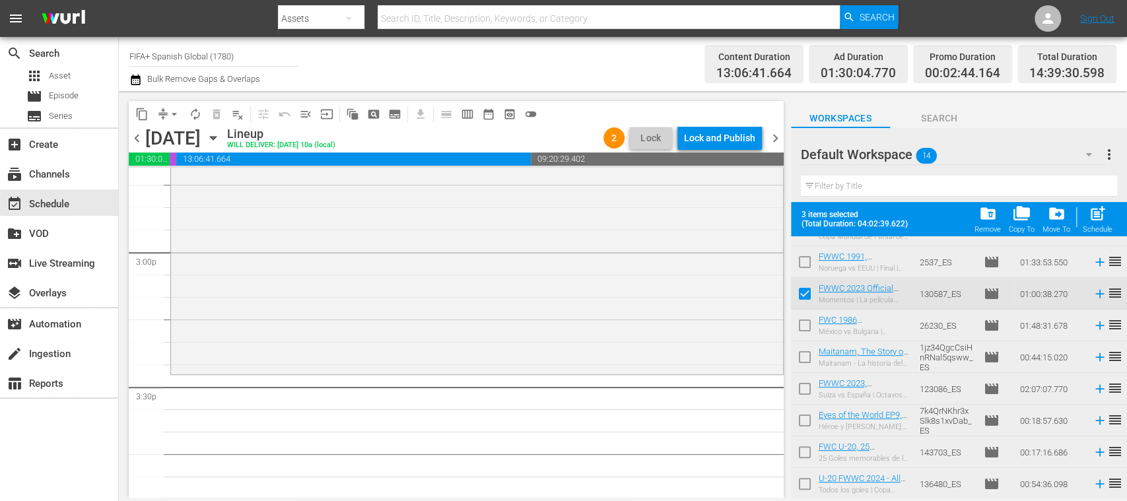
click at [808, 422] on input "checkbox" at bounding box center [805, 423] width 28 height 28
checkbox input "true"
click at [806, 456] on input "checkbox" at bounding box center [805, 455] width 28 height 28
checkbox input "true"
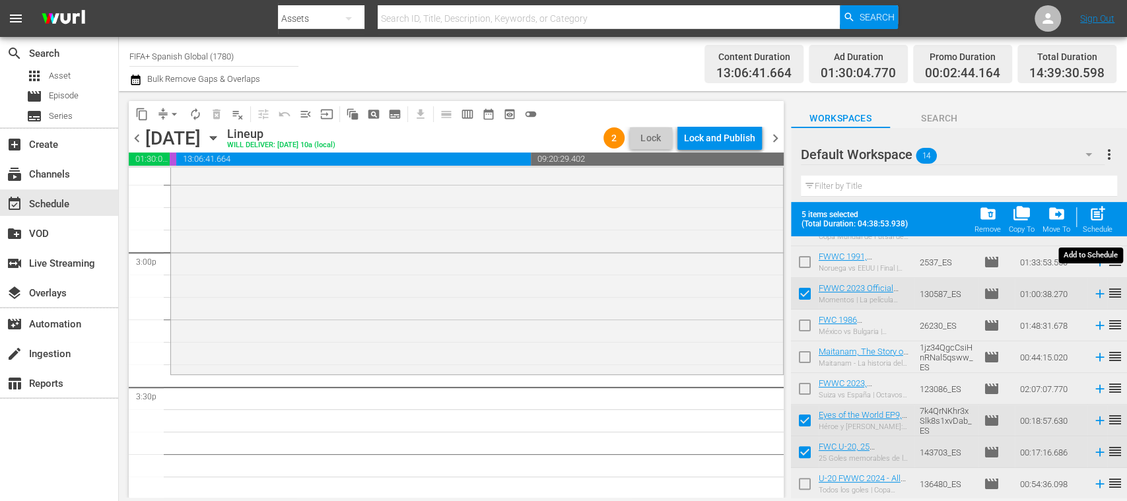
click at [1101, 227] on div "Schedule" at bounding box center [1098, 229] width 30 height 9
checkbox input "false"
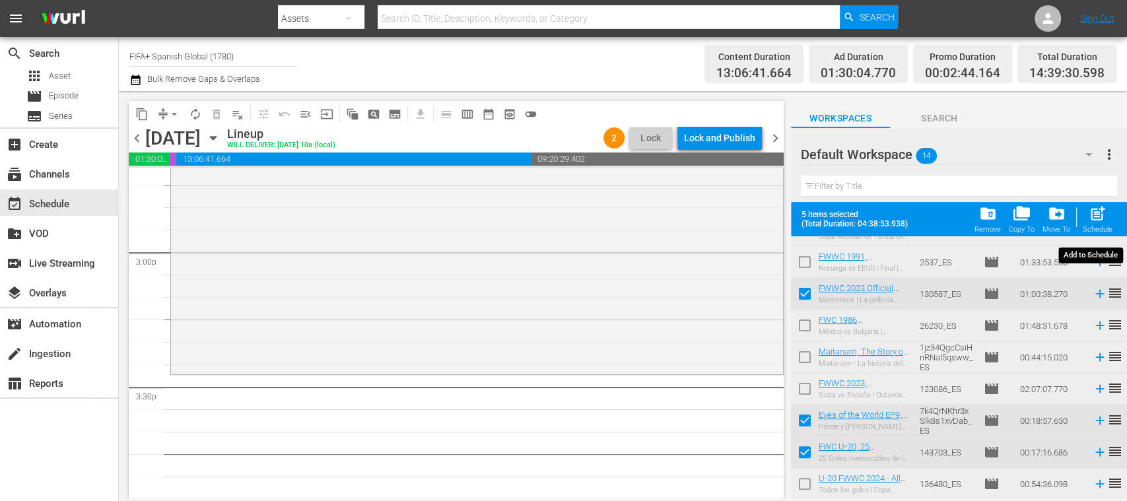
checkbox input "false"
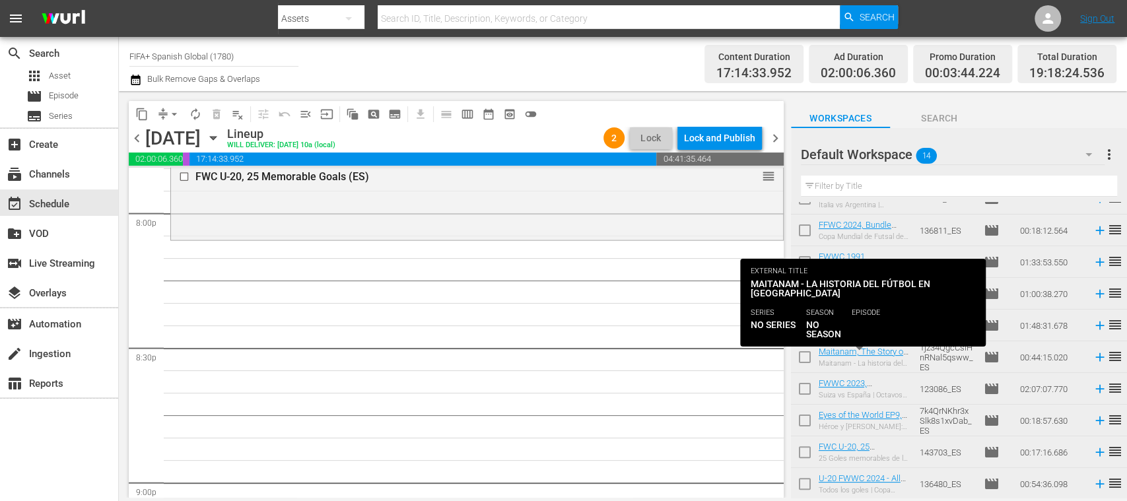
scroll to position [0, 0]
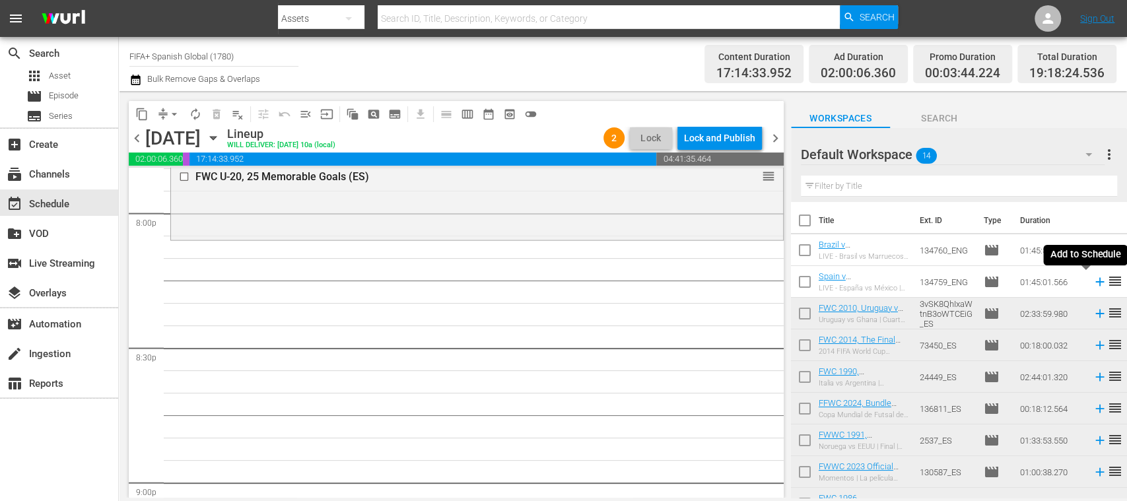
click at [1095, 282] on icon at bounding box center [1099, 282] width 9 height 9
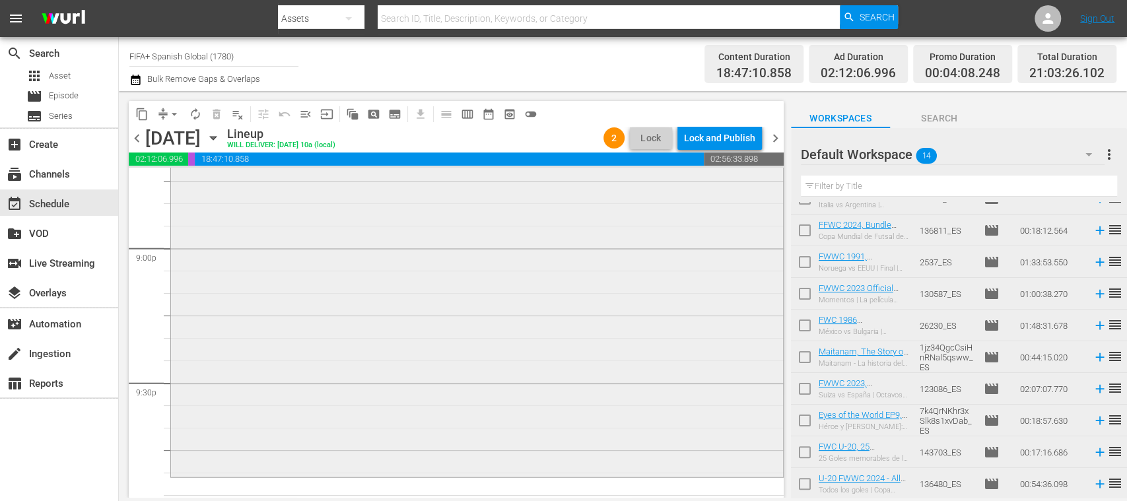
scroll to position [5812, 0]
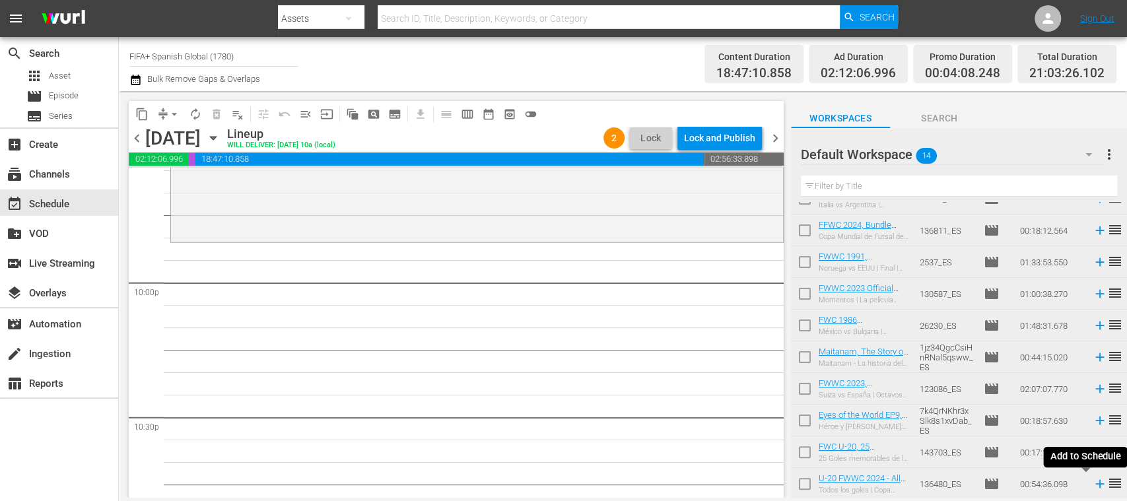
click at [1095, 487] on icon at bounding box center [1099, 484] width 9 height 9
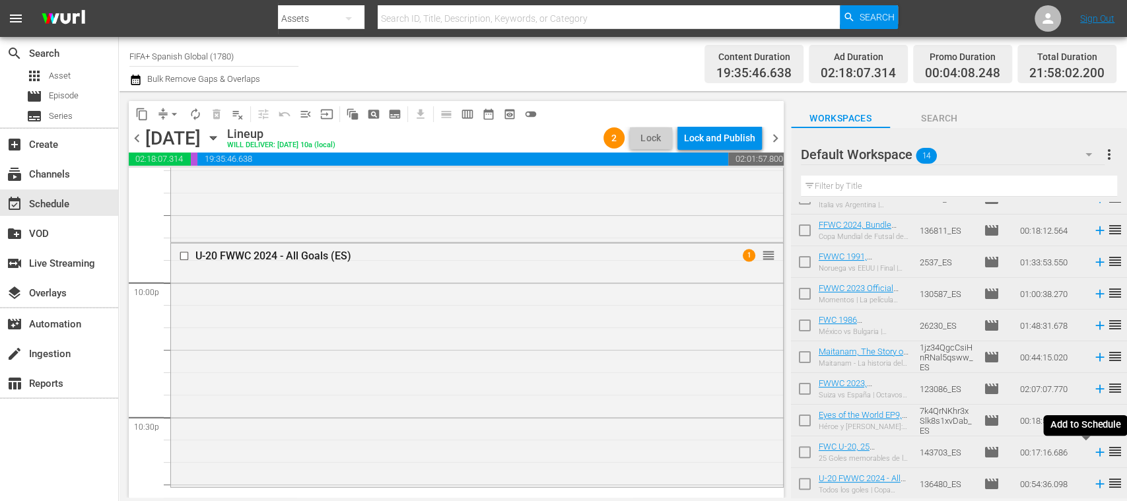
click at [1093, 454] on icon at bounding box center [1100, 452] width 15 height 15
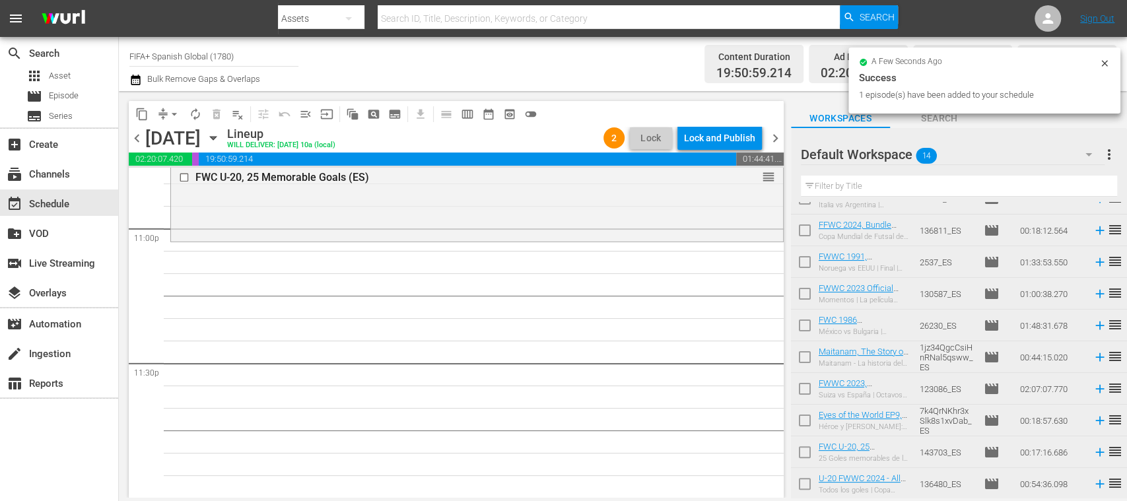
scroll to position [0, 0]
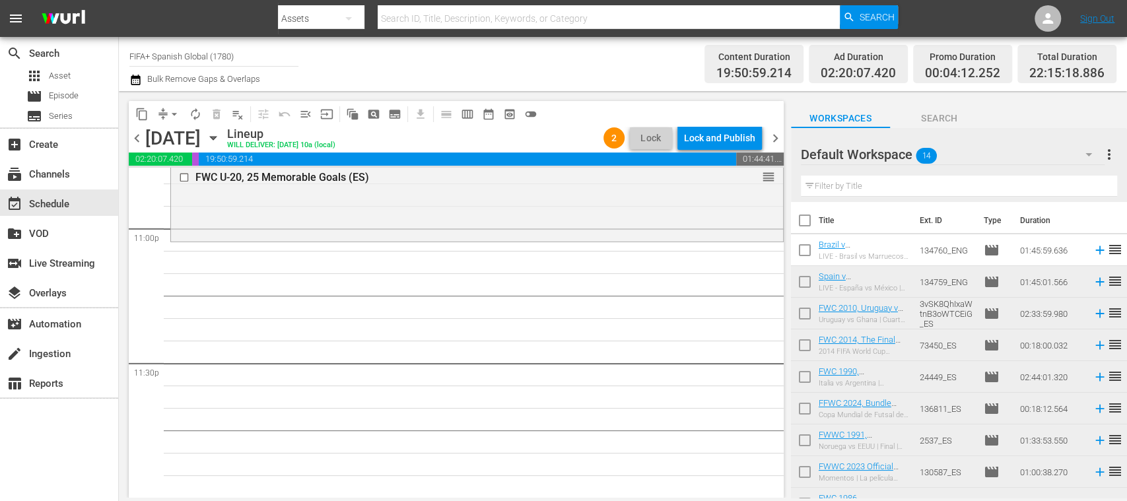
click at [1095, 252] on icon at bounding box center [1099, 250] width 9 height 9
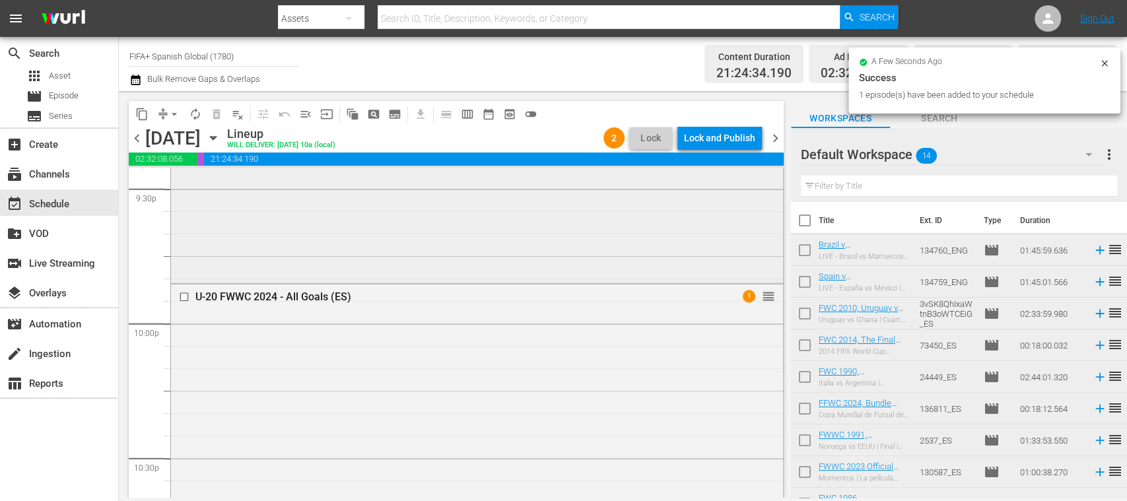
scroll to position [5651, 0]
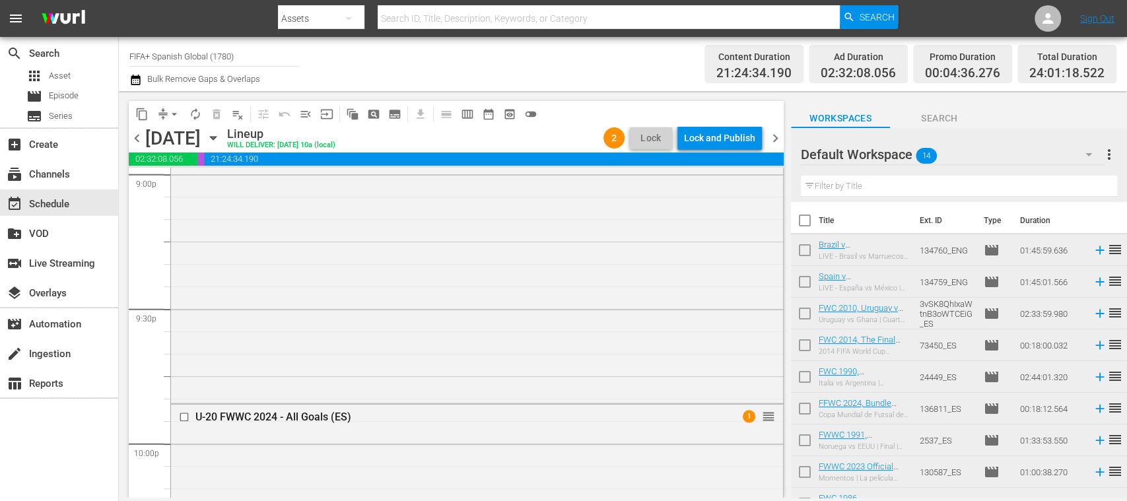
click at [309, 109] on span "menu_open" at bounding box center [305, 114] width 13 height 13
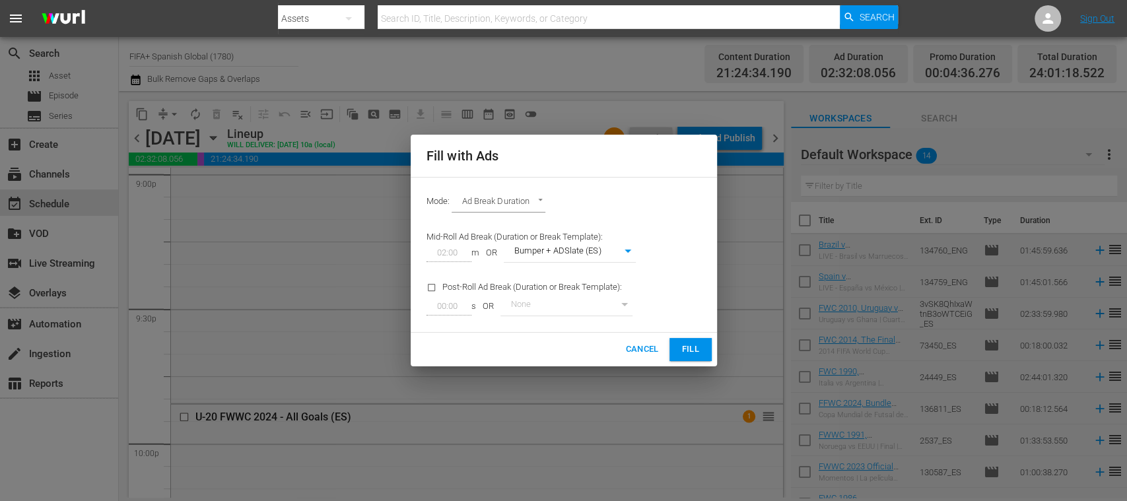
click at [688, 343] on span "Fill" at bounding box center [690, 349] width 21 height 15
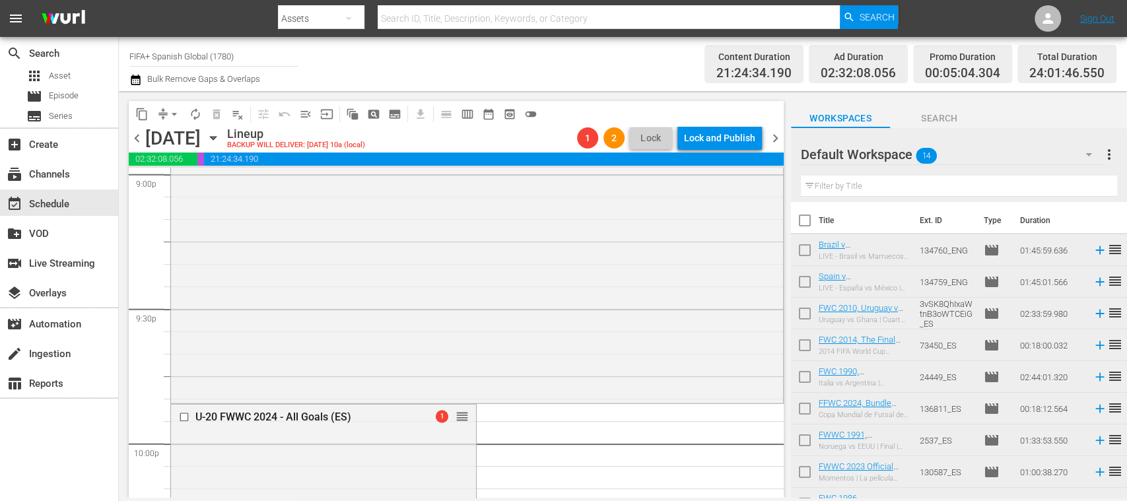
scroll to position [5886, 0]
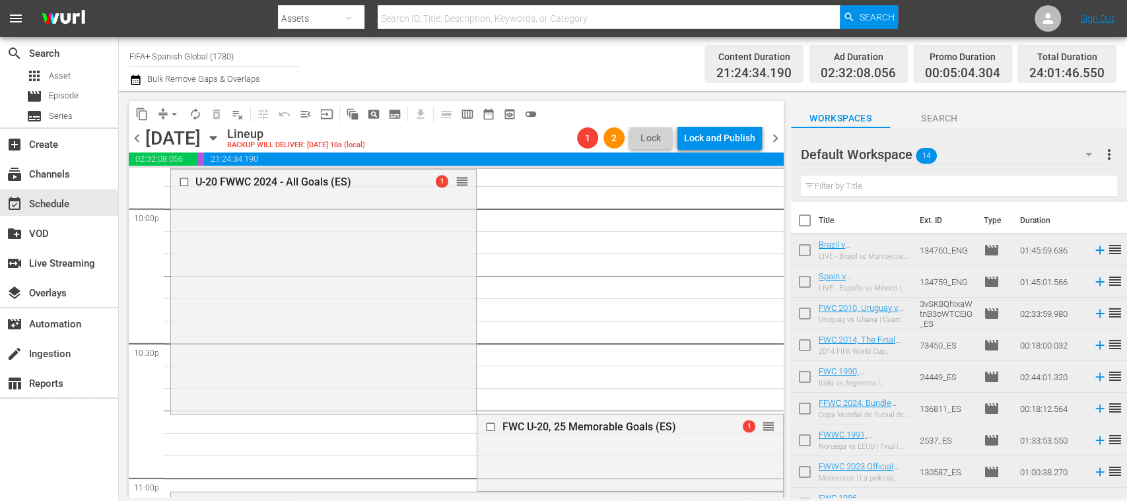
click at [178, 109] on span "arrow_drop_down" at bounding box center [174, 114] width 13 height 13
click at [211, 178] on li "Align to End of Previous Day" at bounding box center [175, 185] width 139 height 22
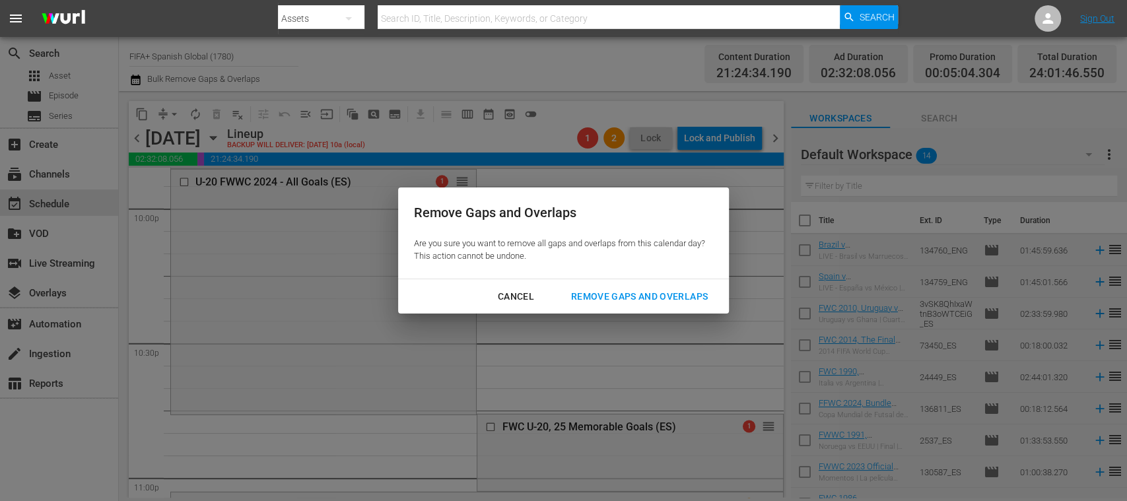
click at [596, 296] on div "Remove Gaps and Overlaps" at bounding box center [640, 297] width 158 height 17
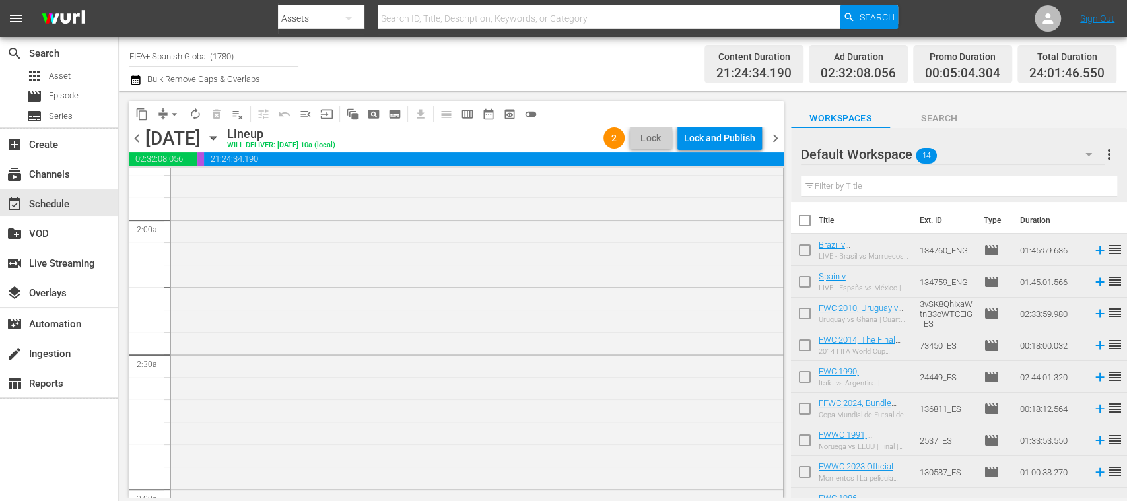
scroll to position [0, 0]
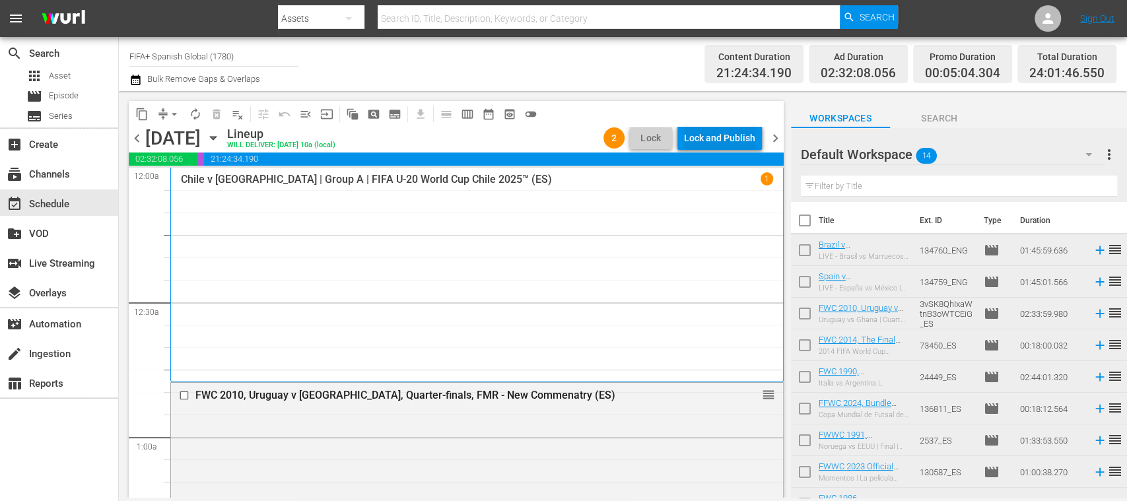
click at [736, 140] on div "Lock and Publish" at bounding box center [719, 138] width 71 height 24
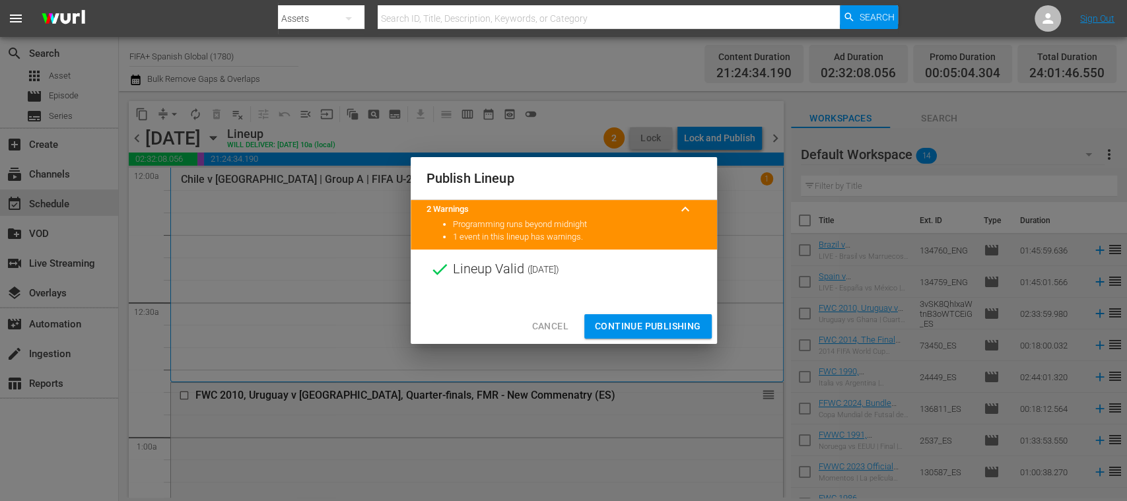
click at [668, 326] on span "Continue Publishing" at bounding box center [648, 326] width 106 height 17
